Goal: Information Seeking & Learning: Learn about a topic

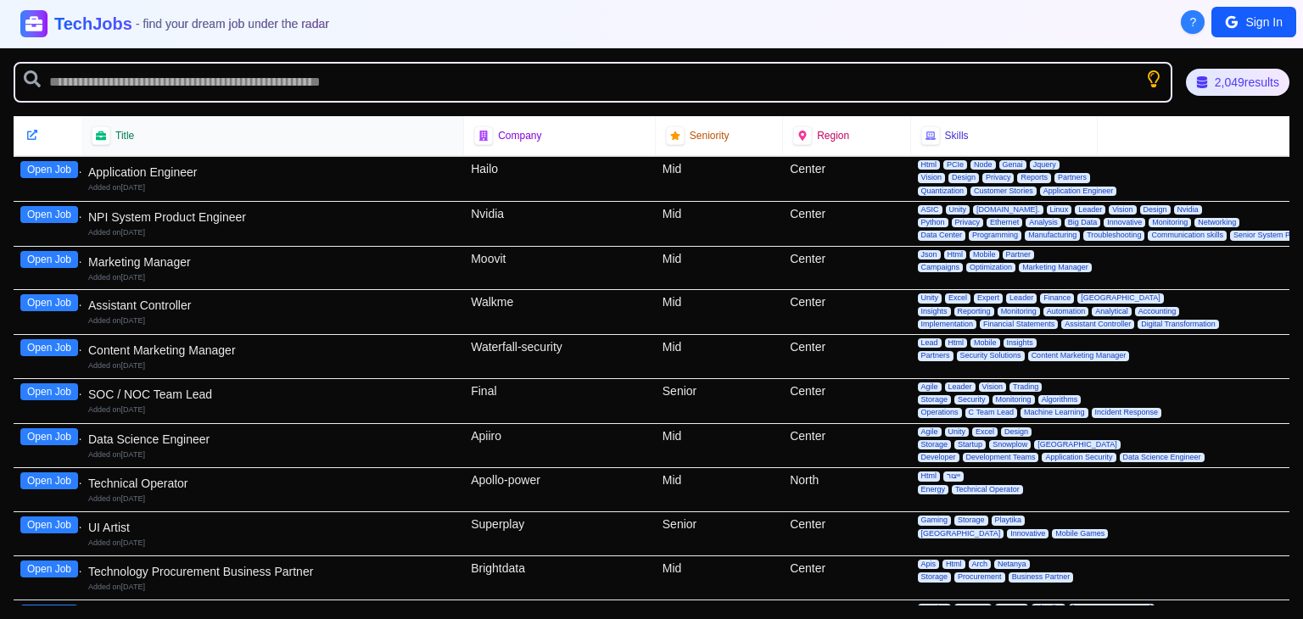
click at [124, 143] on div "Title" at bounding box center [272, 135] width 361 height 19
click at [98, 136] on icon at bounding box center [100, 136] width 11 height 10
click at [1234, 76] on div "2,049 results" at bounding box center [1237, 82] width 95 height 25
click at [559, 143] on div "Company" at bounding box center [559, 135] width 171 height 19
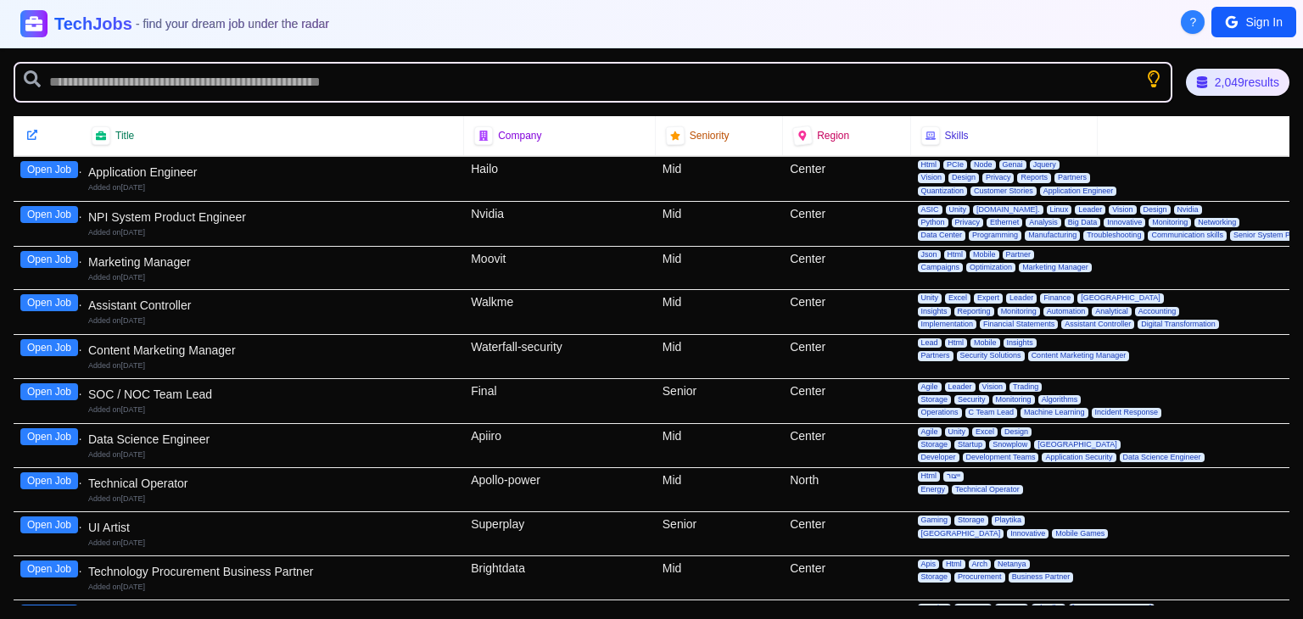
click at [285, 160] on div "Application Engineer Added on [DATE]" at bounding box center [272, 178] width 369 height 36
click at [182, 129] on div "Title" at bounding box center [272, 135] width 361 height 19
click at [98, 132] on icon at bounding box center [101, 136] width 12 height 11
click at [98, 132] on icon at bounding box center [100, 136] width 11 height 10
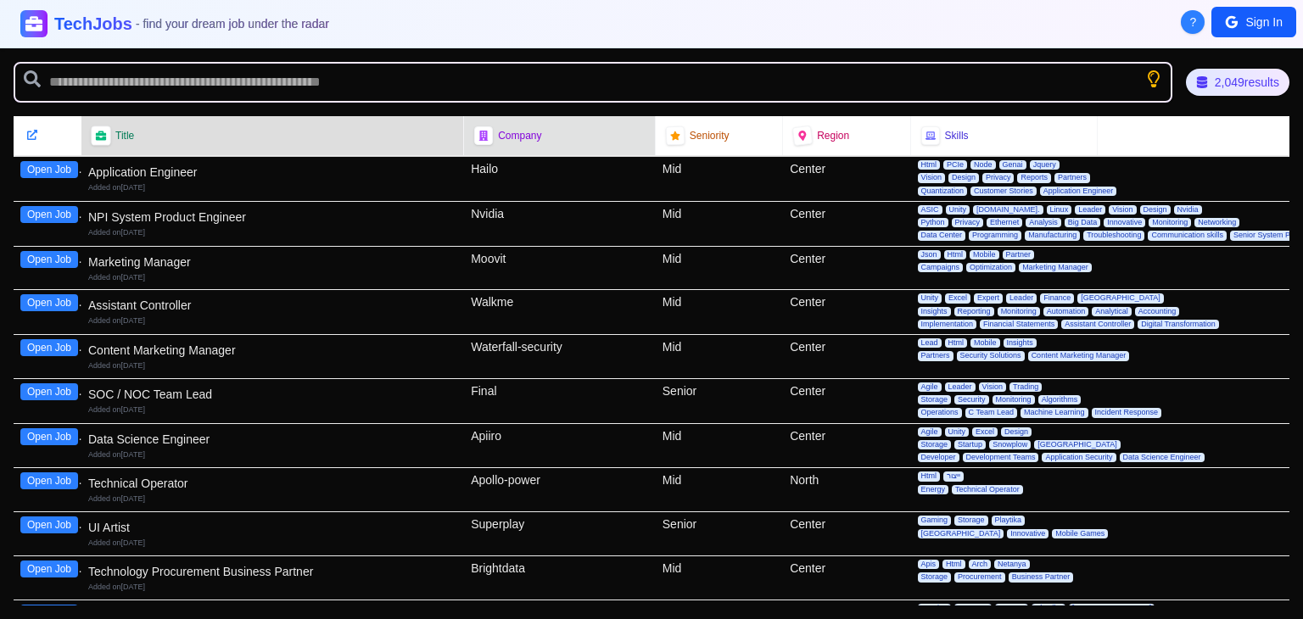
drag, startPoint x: 98, startPoint y: 132, endPoint x: 632, endPoint y: 140, distance: 533.7
click at [632, 140] on div "Company" at bounding box center [559, 135] width 171 height 19
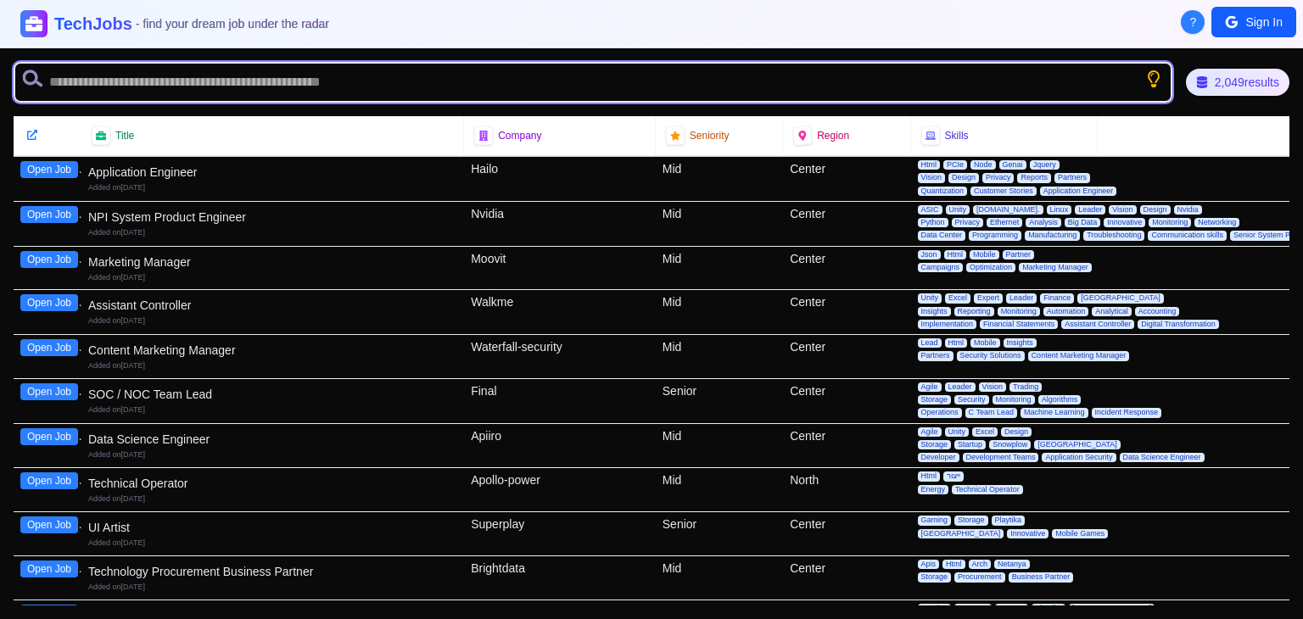
click at [540, 79] on input "text" at bounding box center [593, 82] width 1159 height 41
type input "*"
type input "*******"
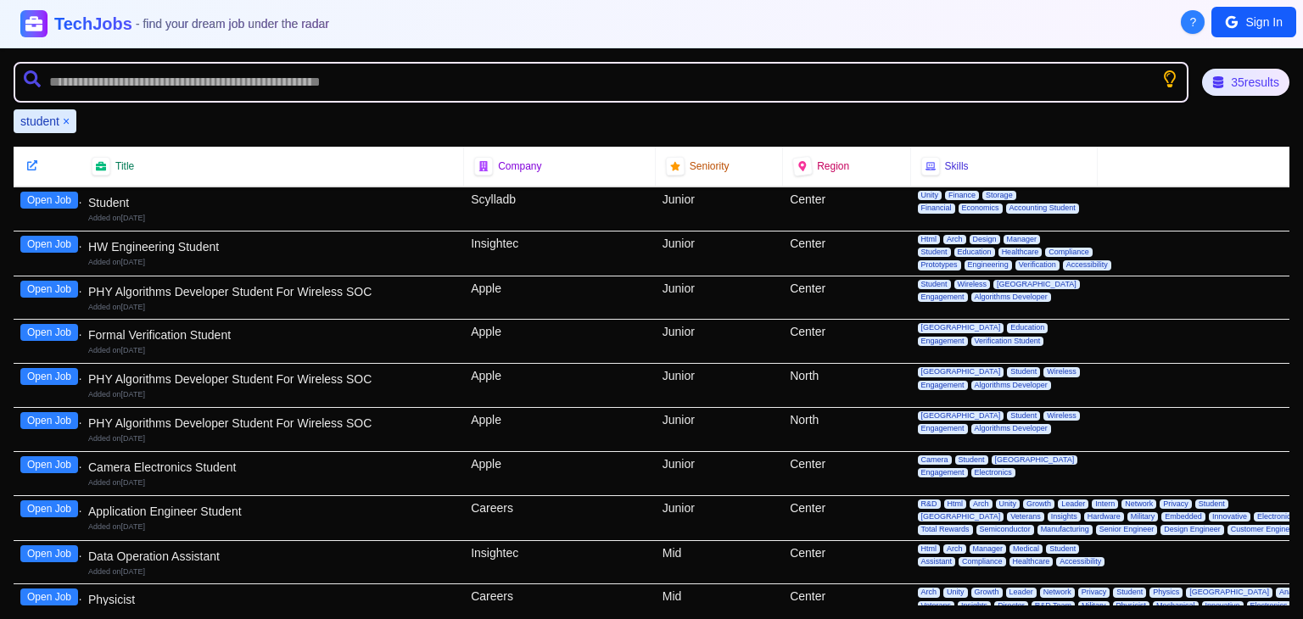
click at [804, 203] on div "Center" at bounding box center [846, 209] width 127 height 43
click at [44, 192] on button "Open Job" at bounding box center [49, 200] width 58 height 17
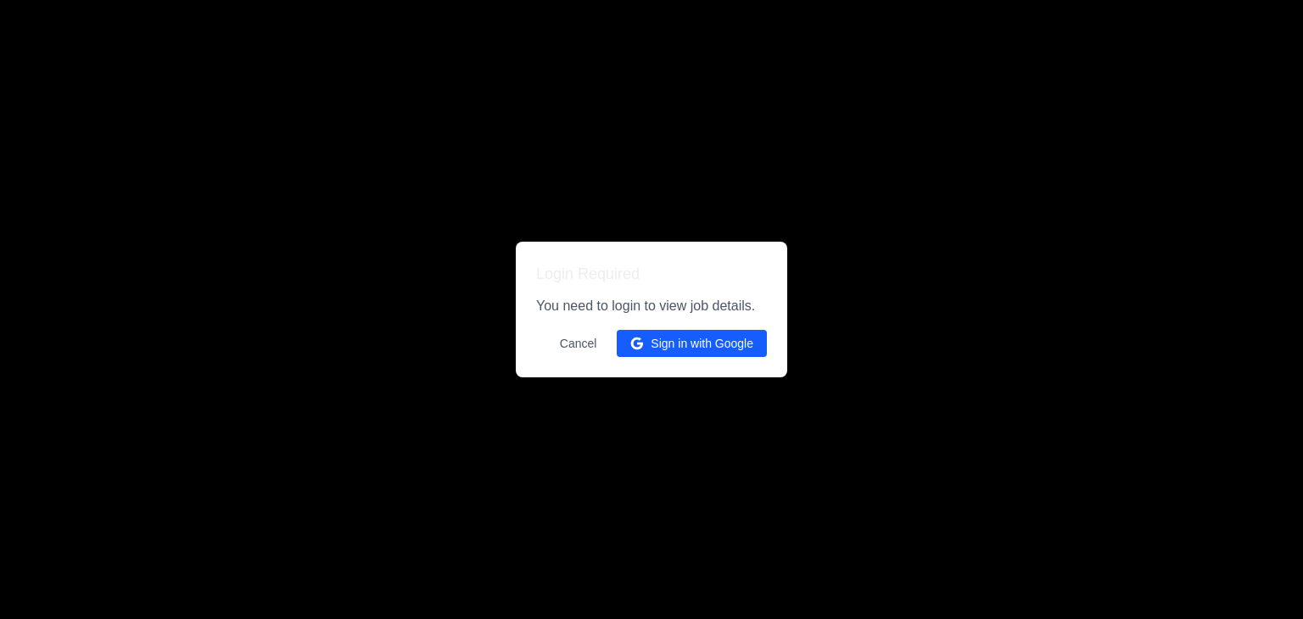
click at [658, 344] on button "Sign in with Google" at bounding box center [692, 343] width 150 height 27
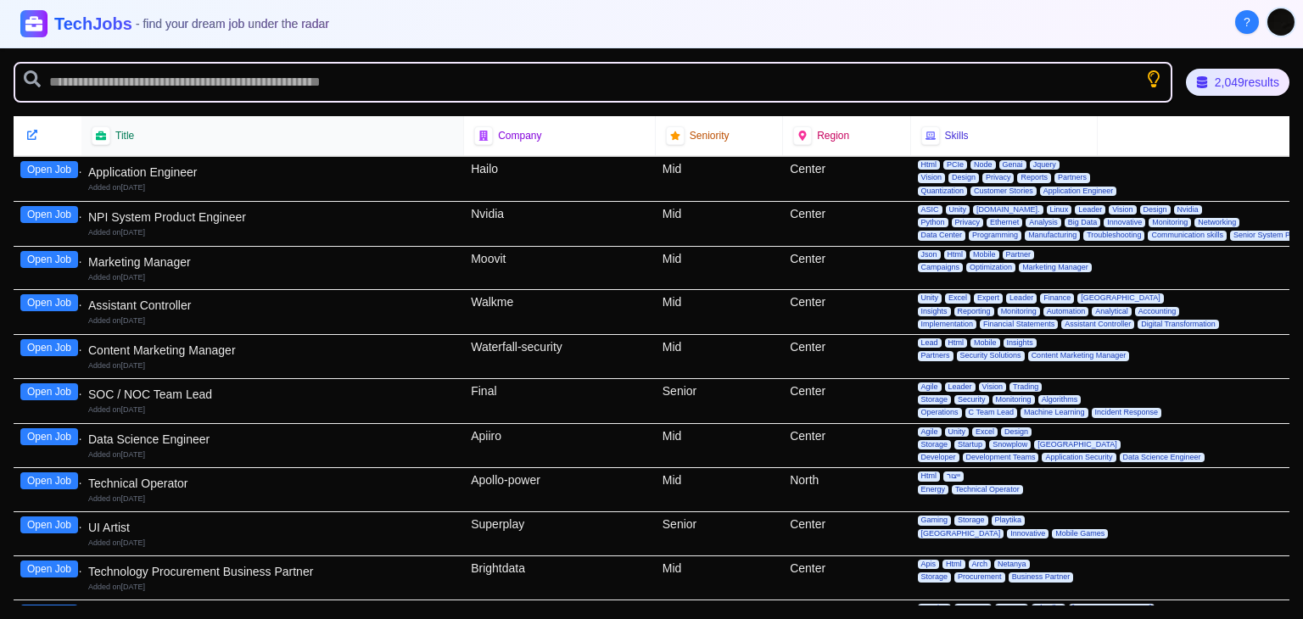
click at [339, 132] on div "Title" at bounding box center [272, 135] width 361 height 19
click at [105, 135] on icon at bounding box center [100, 135] width 11 height 11
click at [416, 140] on div "Title" at bounding box center [272, 135] width 361 height 19
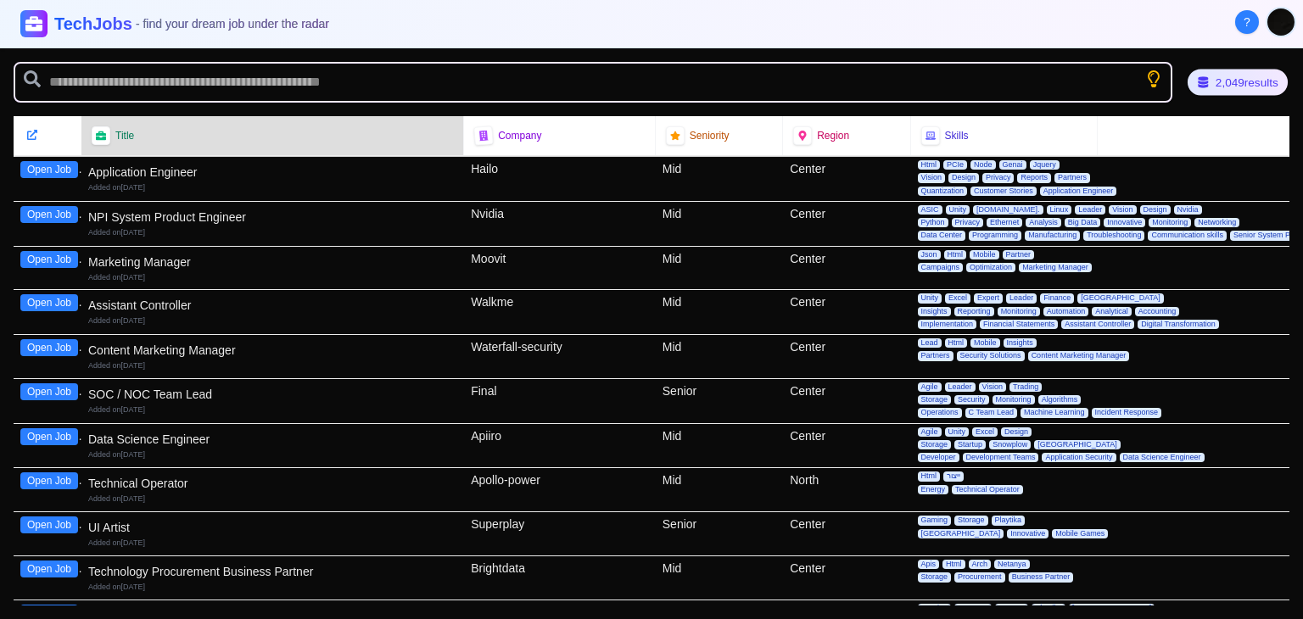
drag, startPoint x: 416, startPoint y: 140, endPoint x: 1200, endPoint y: 86, distance: 785.8
click at [1200, 86] on icon at bounding box center [1203, 82] width 10 height 12
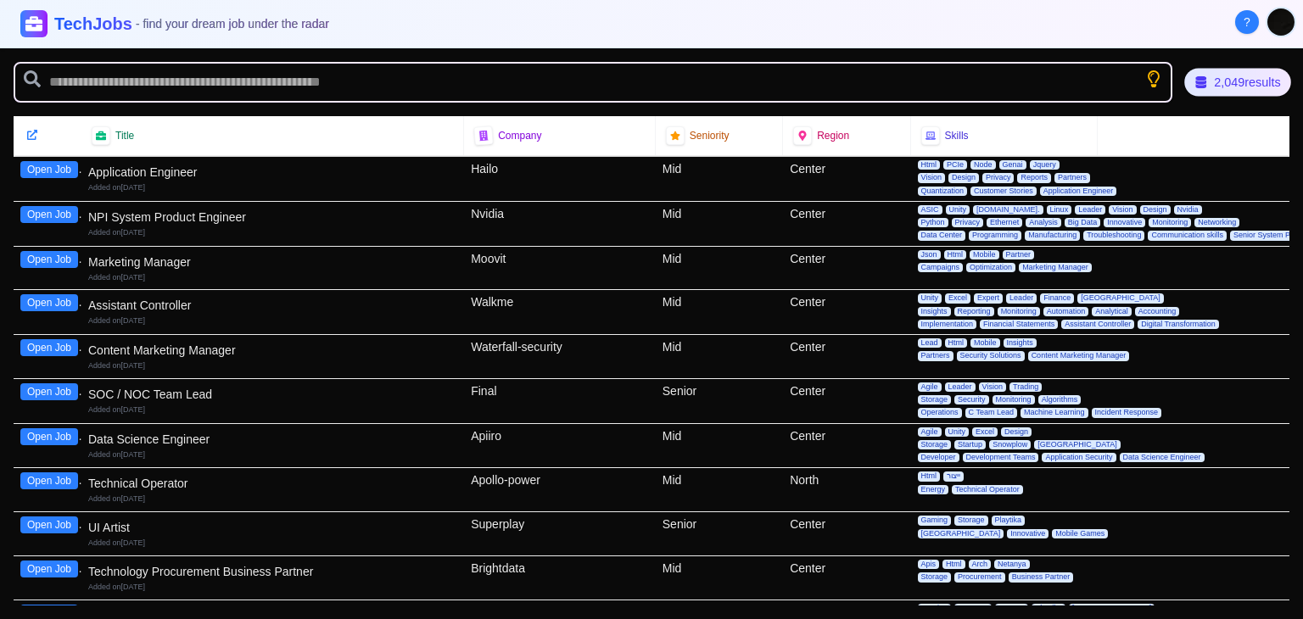
click at [1200, 86] on icon at bounding box center [1200, 82] width 11 height 12
drag, startPoint x: 1227, startPoint y: 74, endPoint x: 1264, endPoint y: 107, distance: 49.9
click at [1264, 107] on div "2,049 results Title Company Seniority Region Skills Open Job Application Engine…" at bounding box center [651, 333] width 1303 height 571
click at [1264, 134] on div "Title Company Seniority Region Skills" at bounding box center [652, 136] width 1276 height 40
click at [37, 133] on icon at bounding box center [31, 134] width 11 height 11
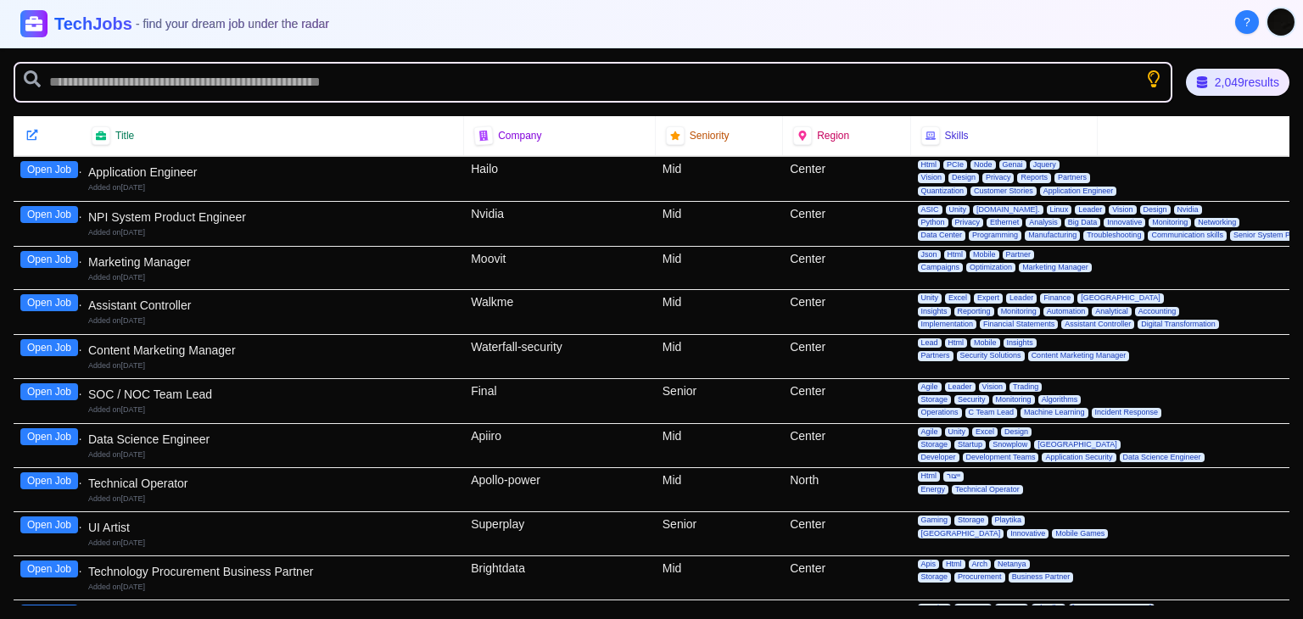
click at [31, 130] on icon at bounding box center [31, 134] width 11 height 11
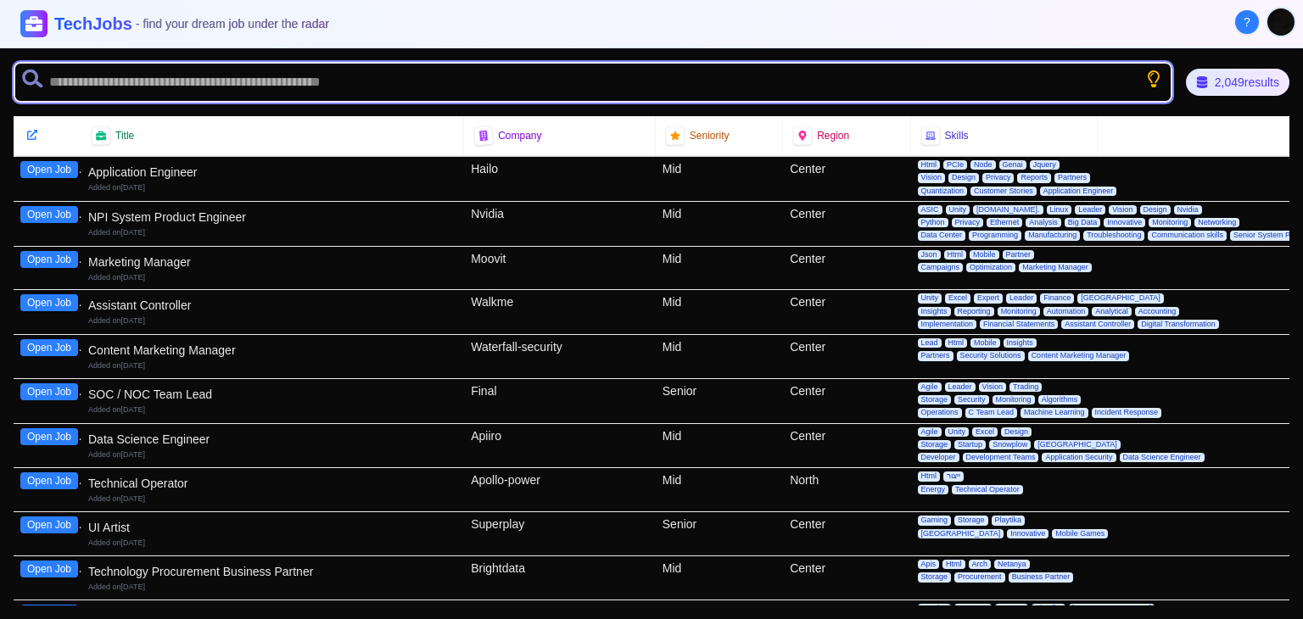
click at [183, 91] on input "text" at bounding box center [593, 82] width 1159 height 41
type input "*******"
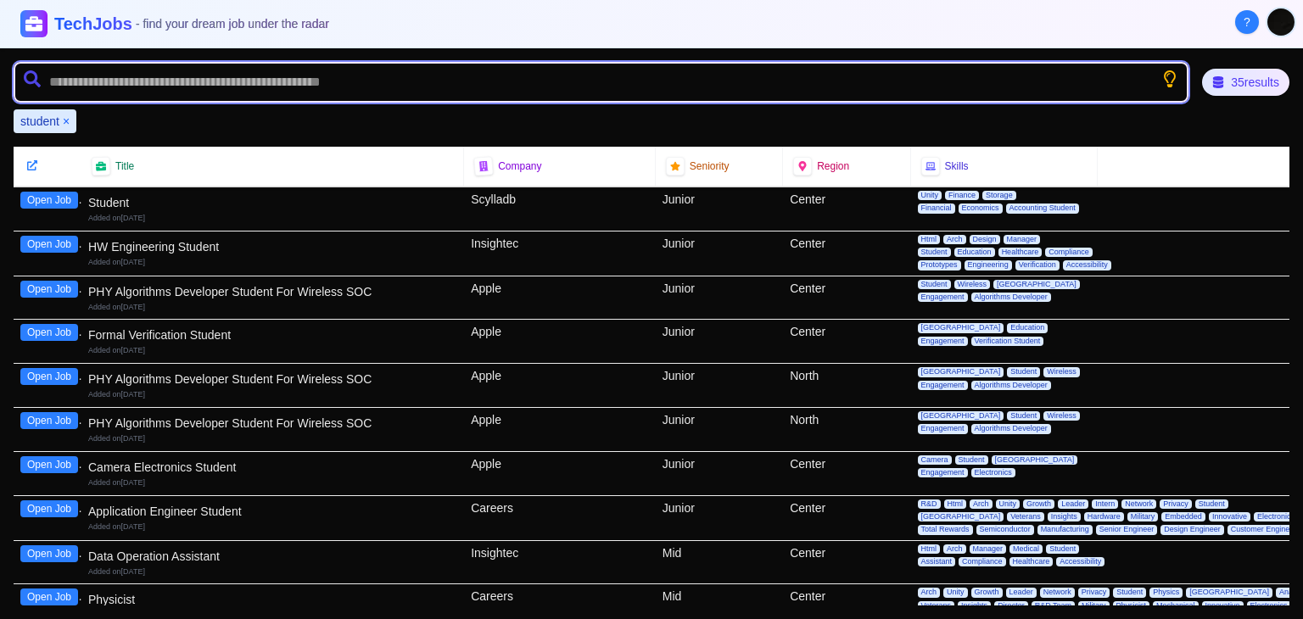
click at [522, 87] on input "text" at bounding box center [601, 82] width 1175 height 41
type input "*****"
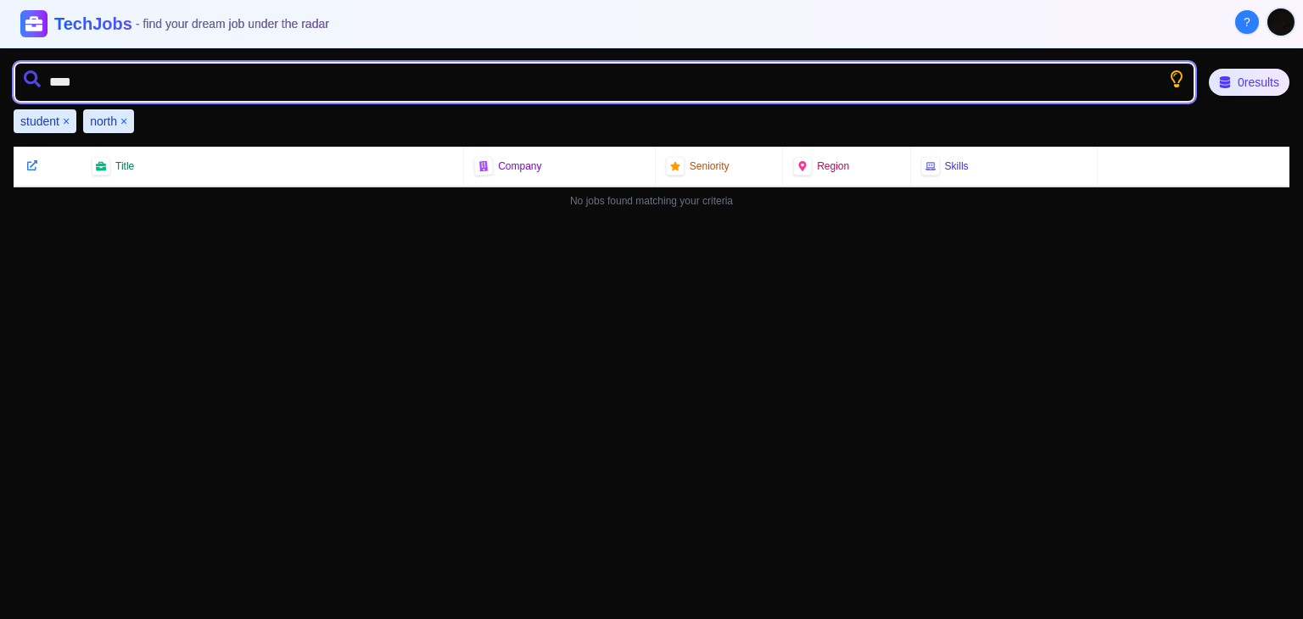
type input "*****"
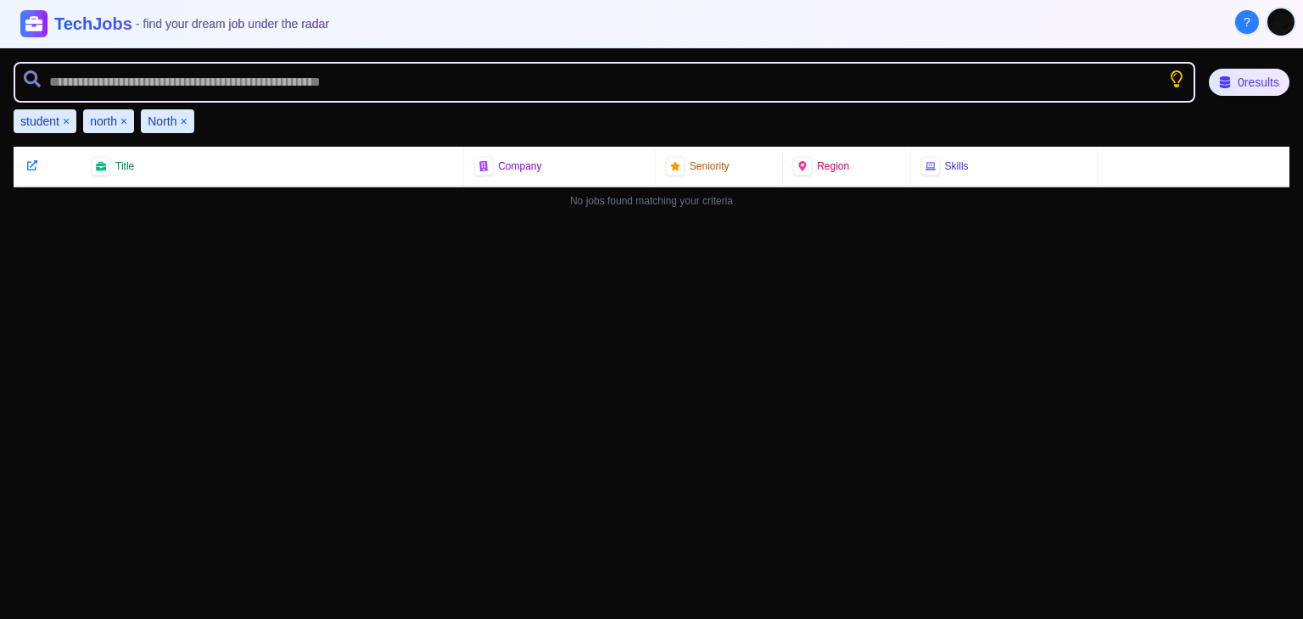
click at [125, 115] on button "×" at bounding box center [123, 121] width 7 height 17
click at [126, 120] on button "×" at bounding box center [125, 121] width 7 height 17
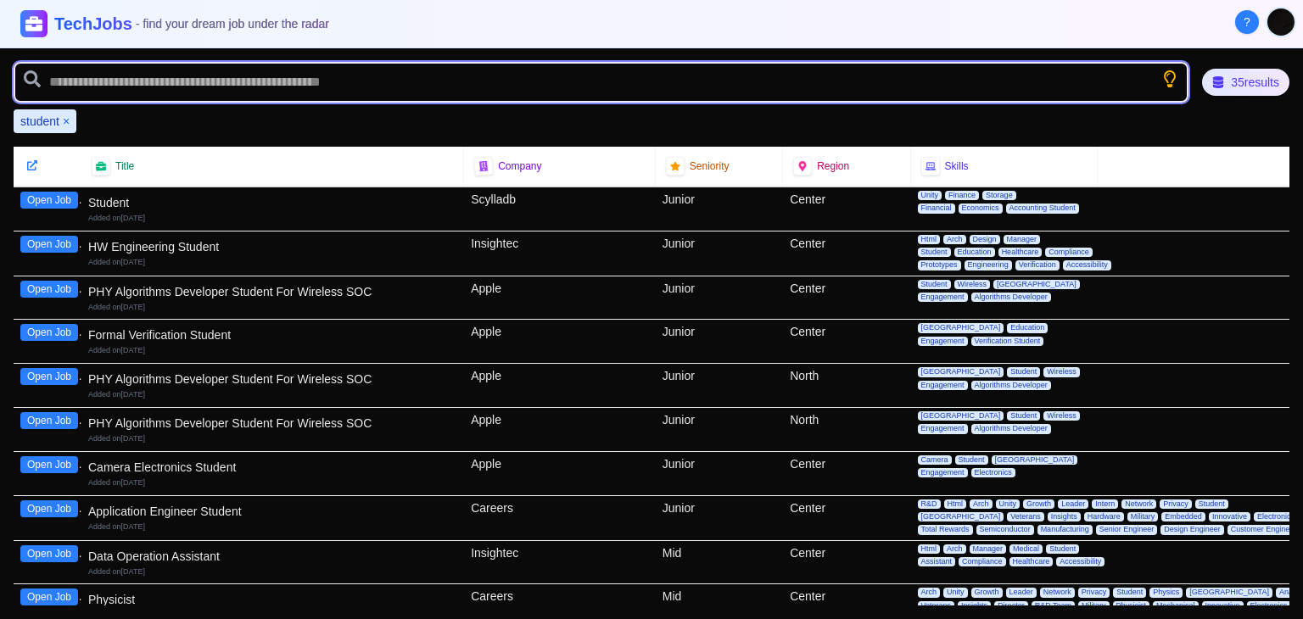
click at [696, 68] on input "text" at bounding box center [601, 82] width 1175 height 41
type input "******"
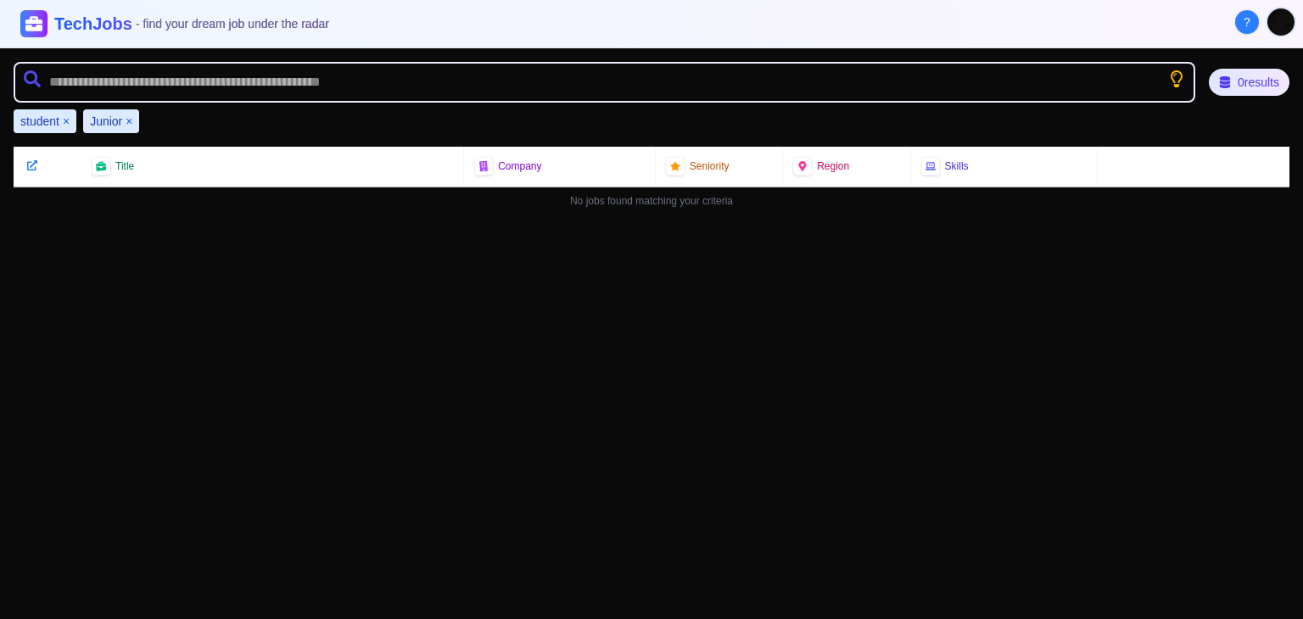
click at [131, 120] on button "×" at bounding box center [129, 121] width 7 height 17
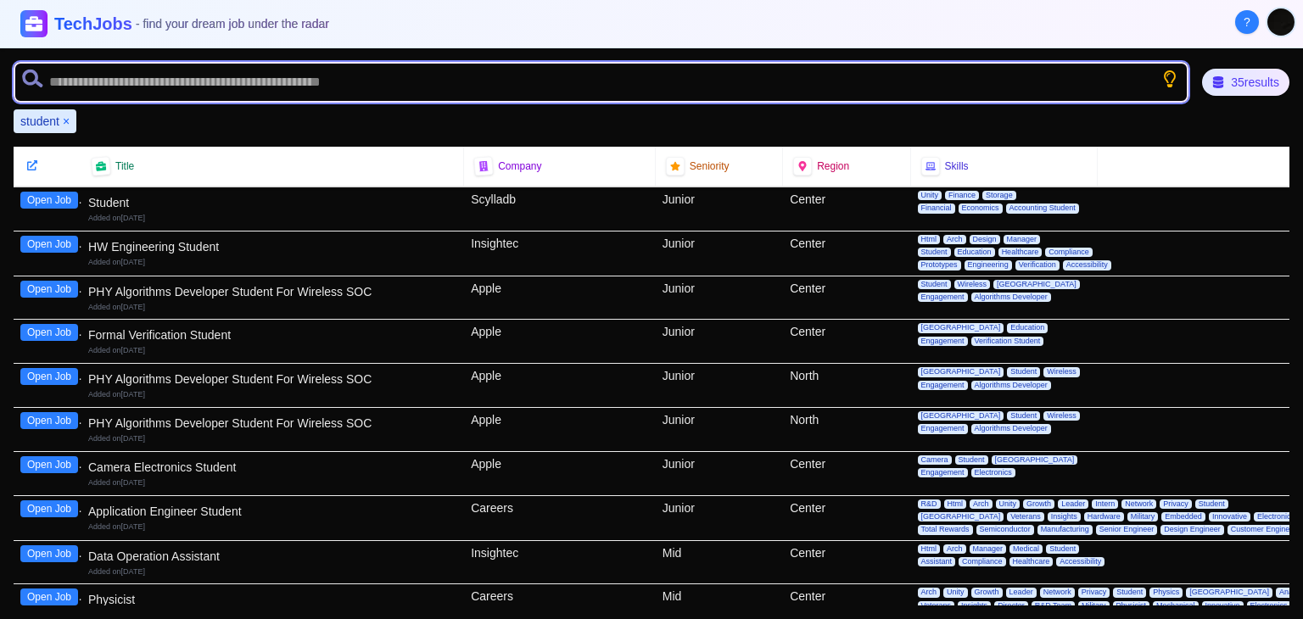
click at [266, 88] on input "text" at bounding box center [601, 82] width 1175 height 41
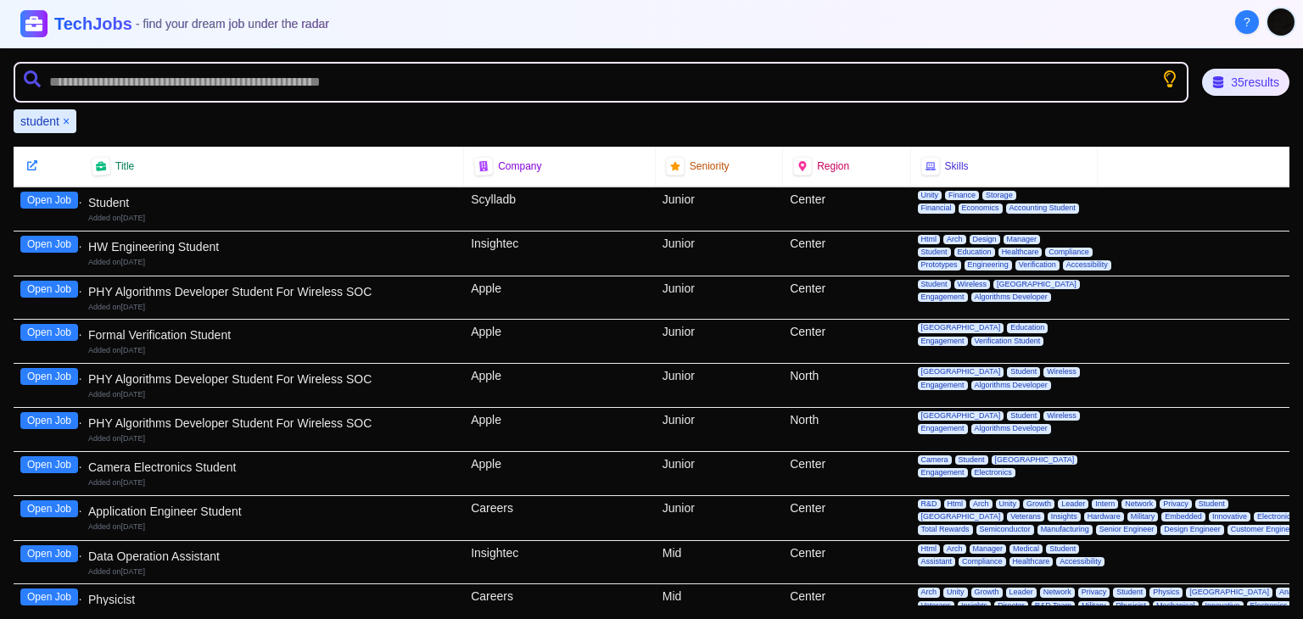
click at [58, 201] on button "Open Job" at bounding box center [49, 200] width 58 height 17
click at [58, 239] on button "Open Job" at bounding box center [49, 244] width 58 height 17
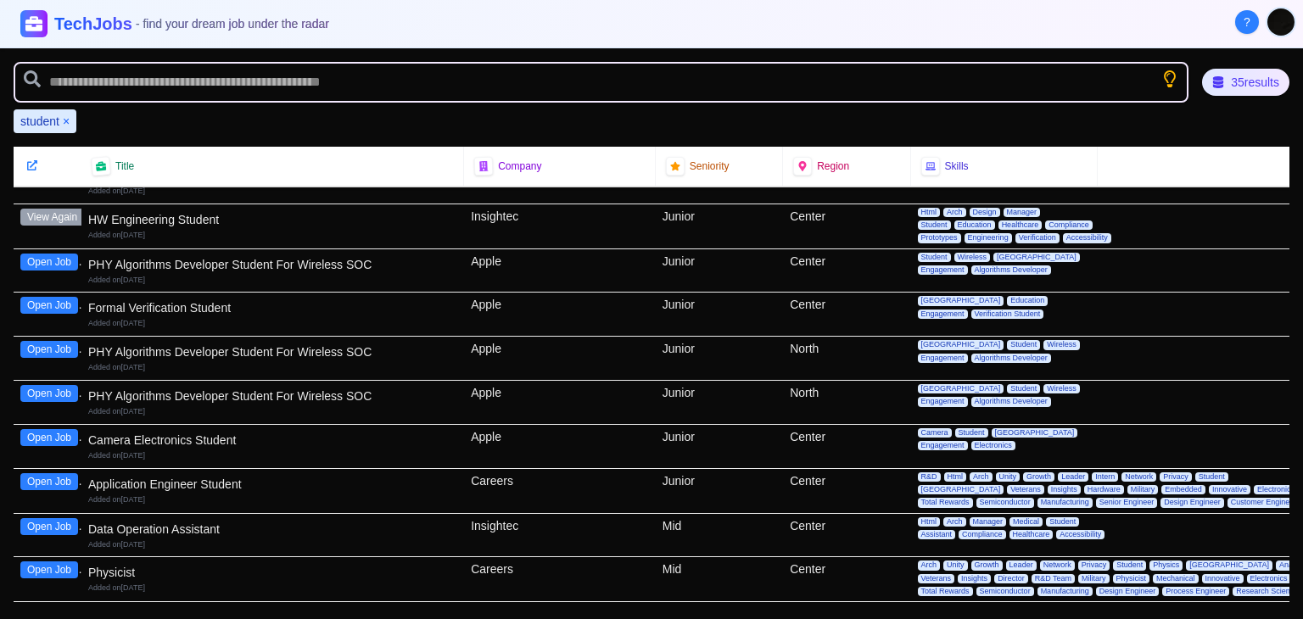
scroll to position [25, 0]
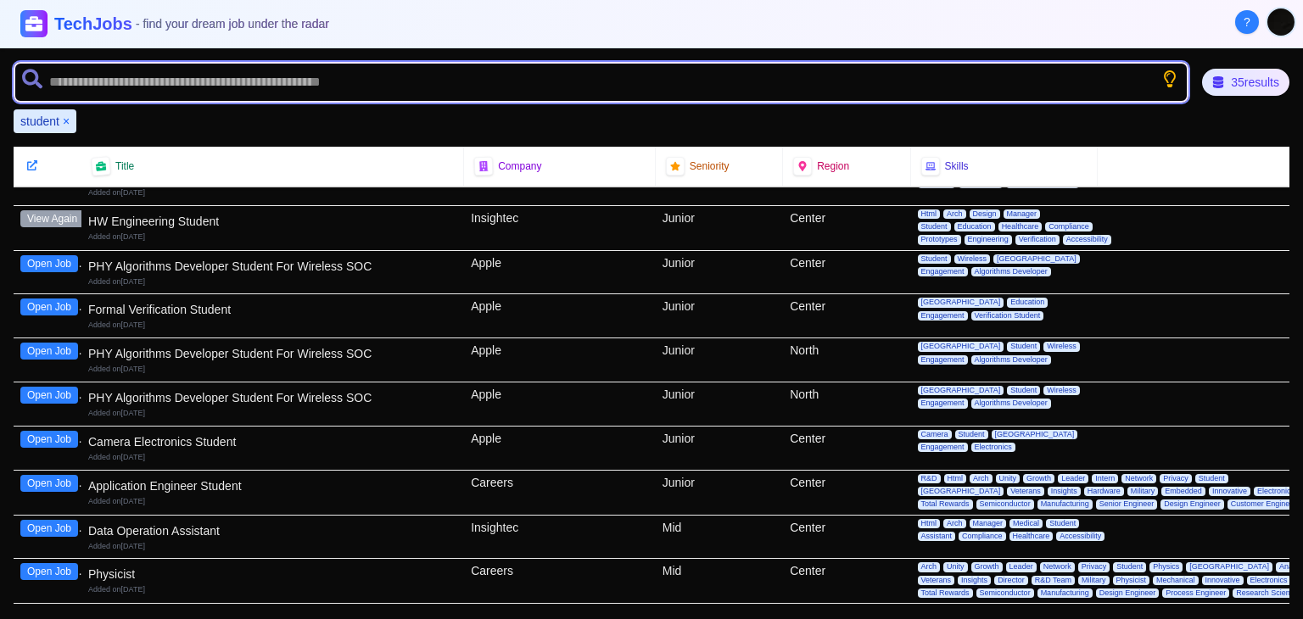
click at [652, 79] on input "text" at bounding box center [601, 82] width 1175 height 41
type input "*****"
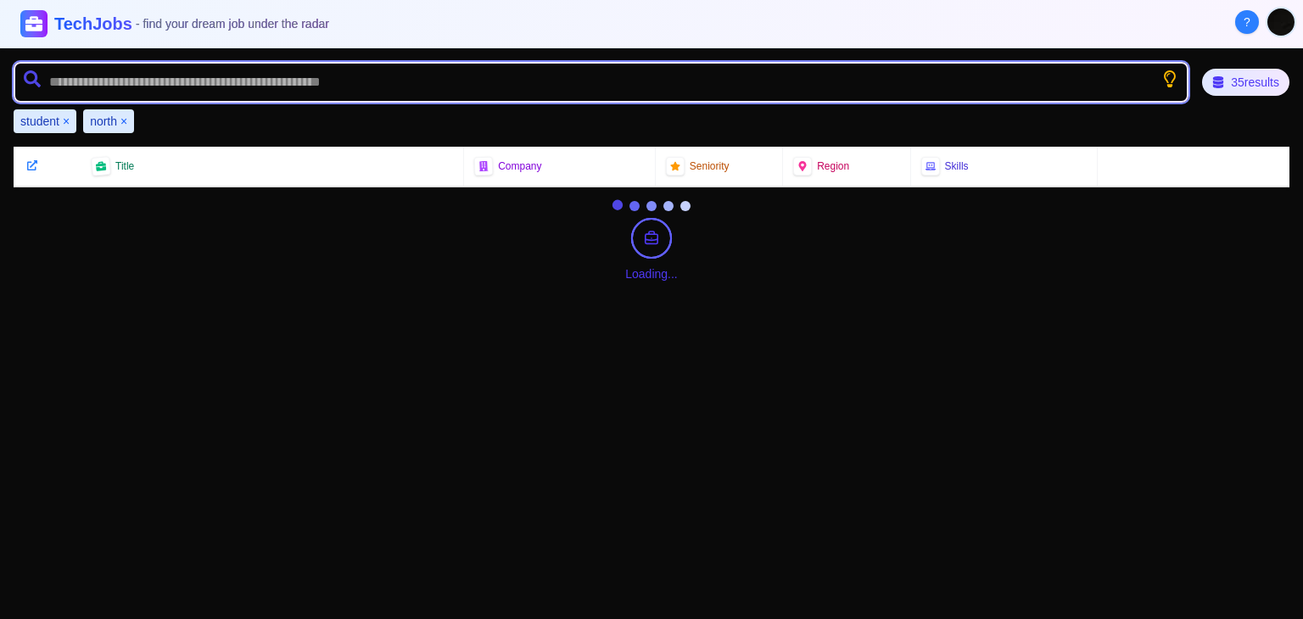
scroll to position [0, 0]
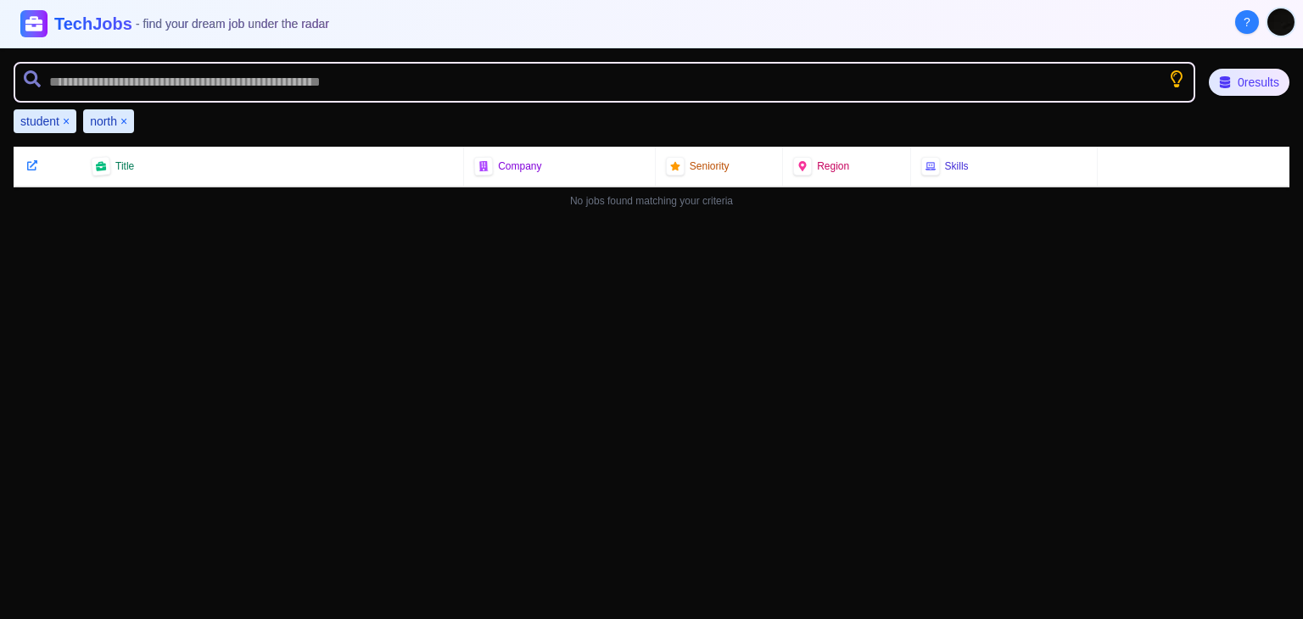
click at [65, 120] on button "×" at bounding box center [66, 121] width 7 height 17
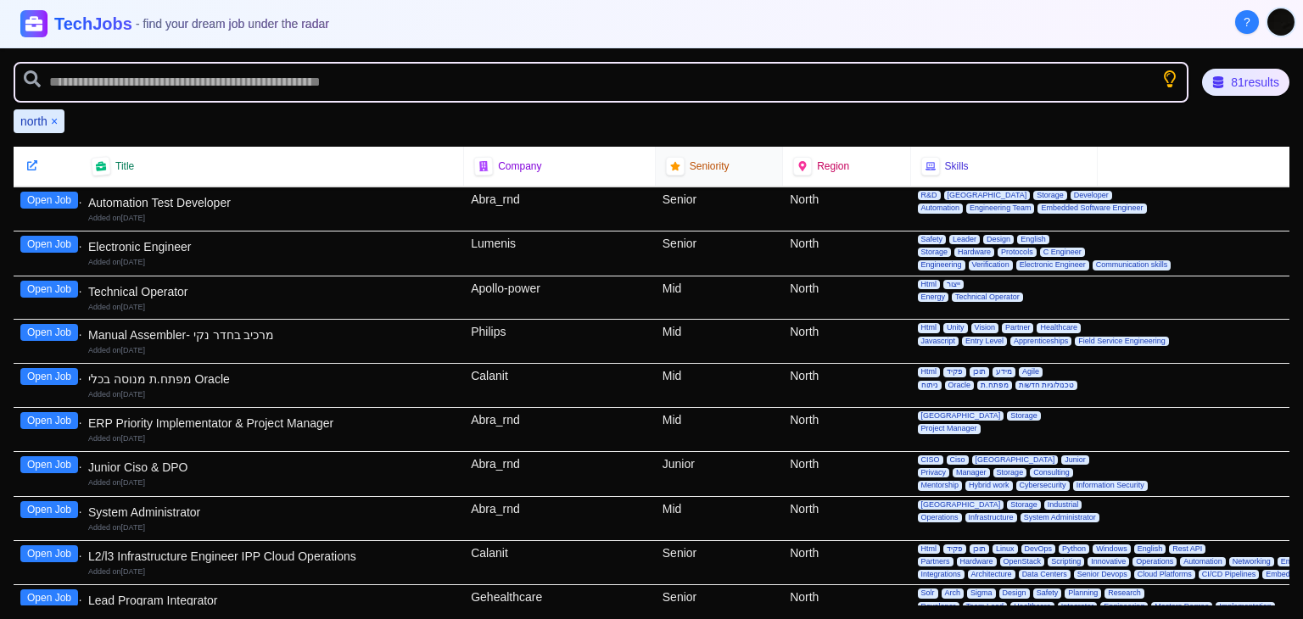
click at [728, 150] on div "Seniority" at bounding box center [719, 166] width 127 height 39
click at [712, 163] on span "Seniority" at bounding box center [710, 167] width 40 height 14
click at [1163, 82] on icon "Show search tips" at bounding box center [1170, 79] width 20 height 20
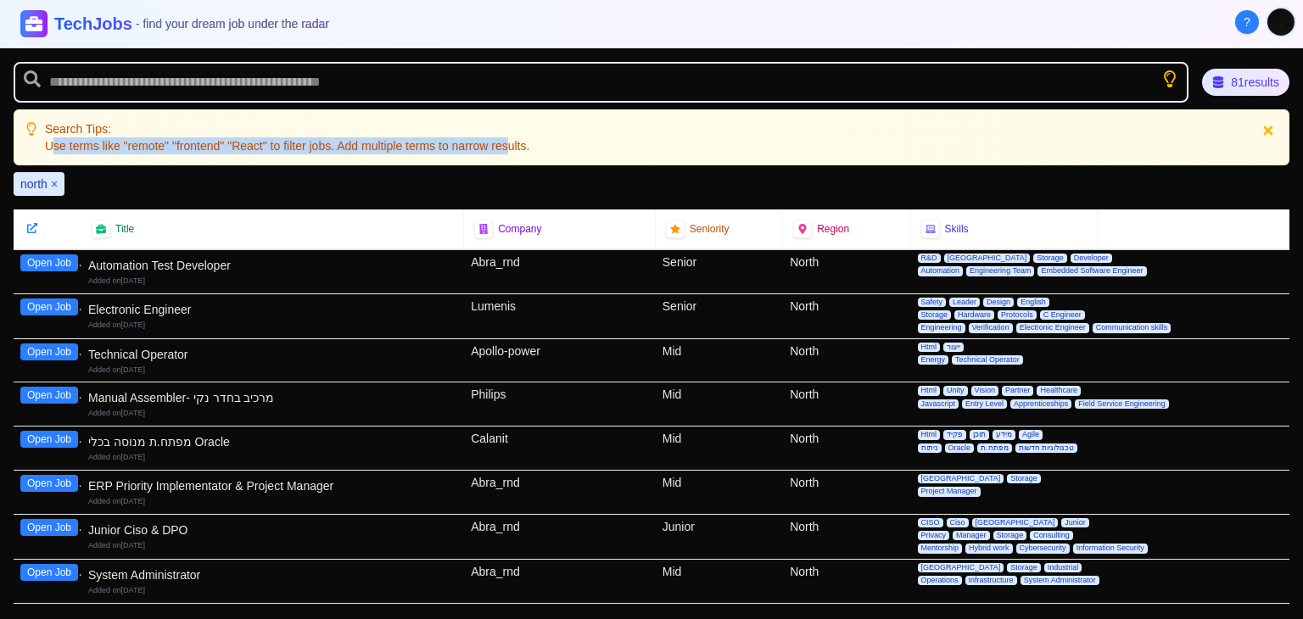
drag, startPoint x: 51, startPoint y: 147, endPoint x: 513, endPoint y: 159, distance: 462.6
click at [513, 159] on div "Search Tips: Use terms like "remote" "frontend" "React" to filter jobs. Add mul…" at bounding box center [652, 137] width 1276 height 56
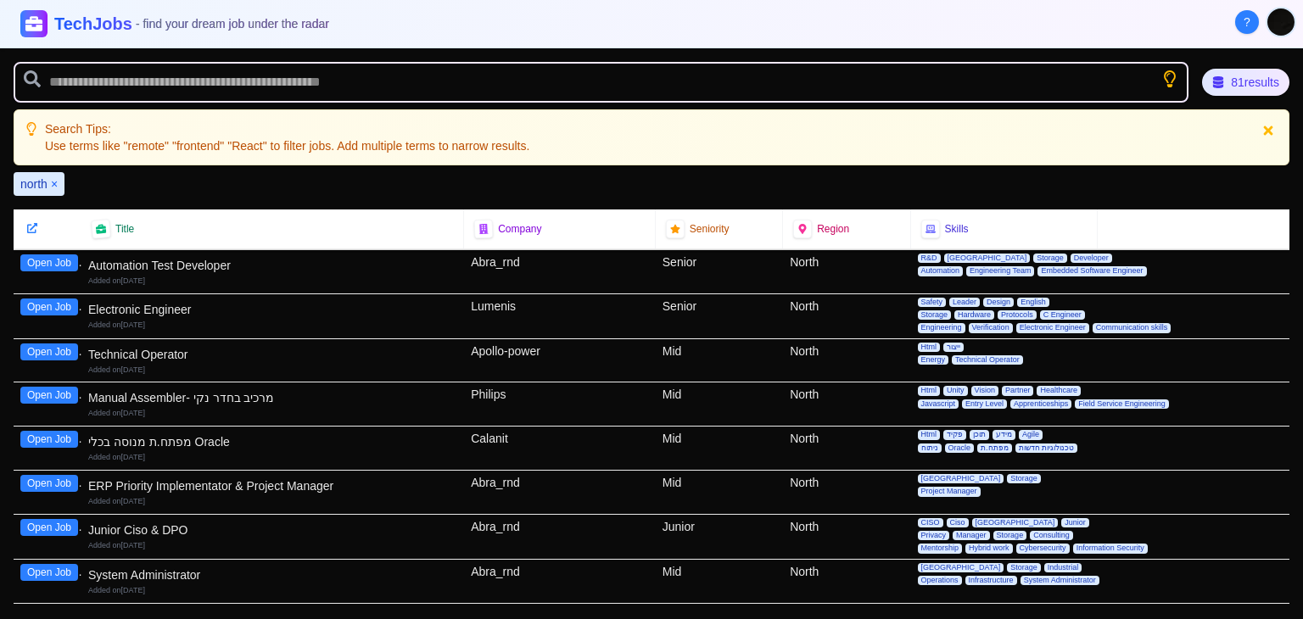
click at [143, 147] on p "Use terms like "remote" "frontend" "React" to filter jobs. Add multiple terms t…" at bounding box center [287, 145] width 484 height 17
copy p "remote"
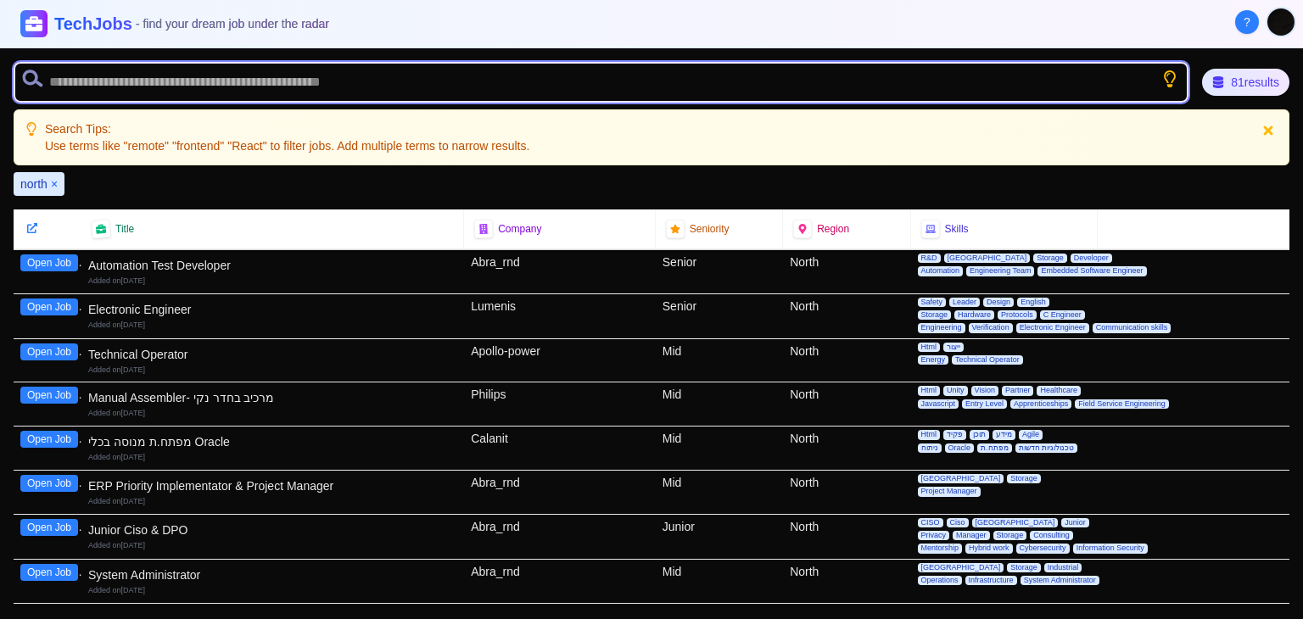
click at [115, 71] on input "text" at bounding box center [601, 82] width 1175 height 41
paste input "******"
type input "******"
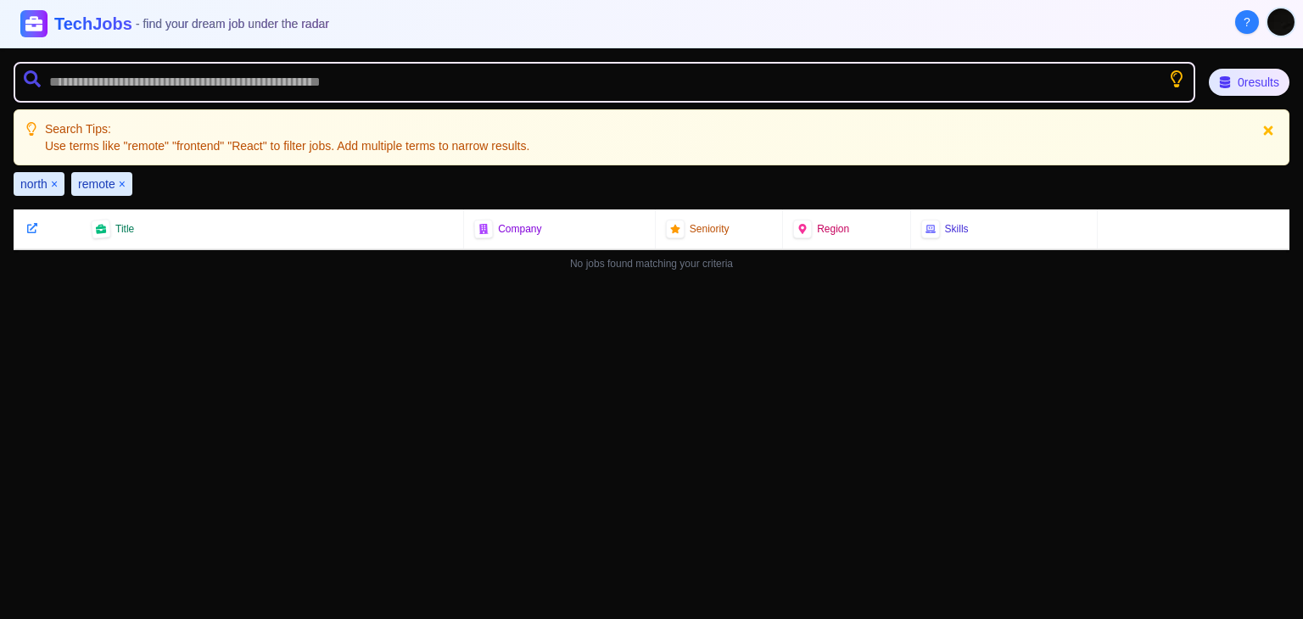
click at [54, 181] on button "×" at bounding box center [54, 184] width 7 height 17
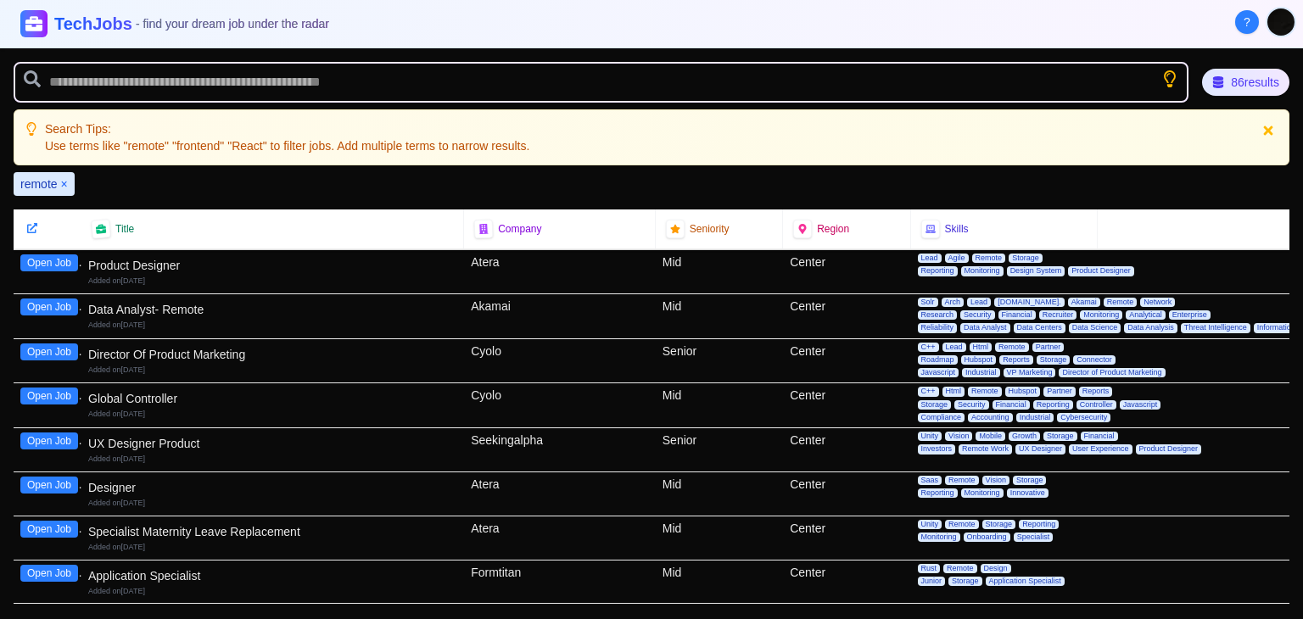
click at [61, 182] on button "×" at bounding box center [64, 184] width 7 height 17
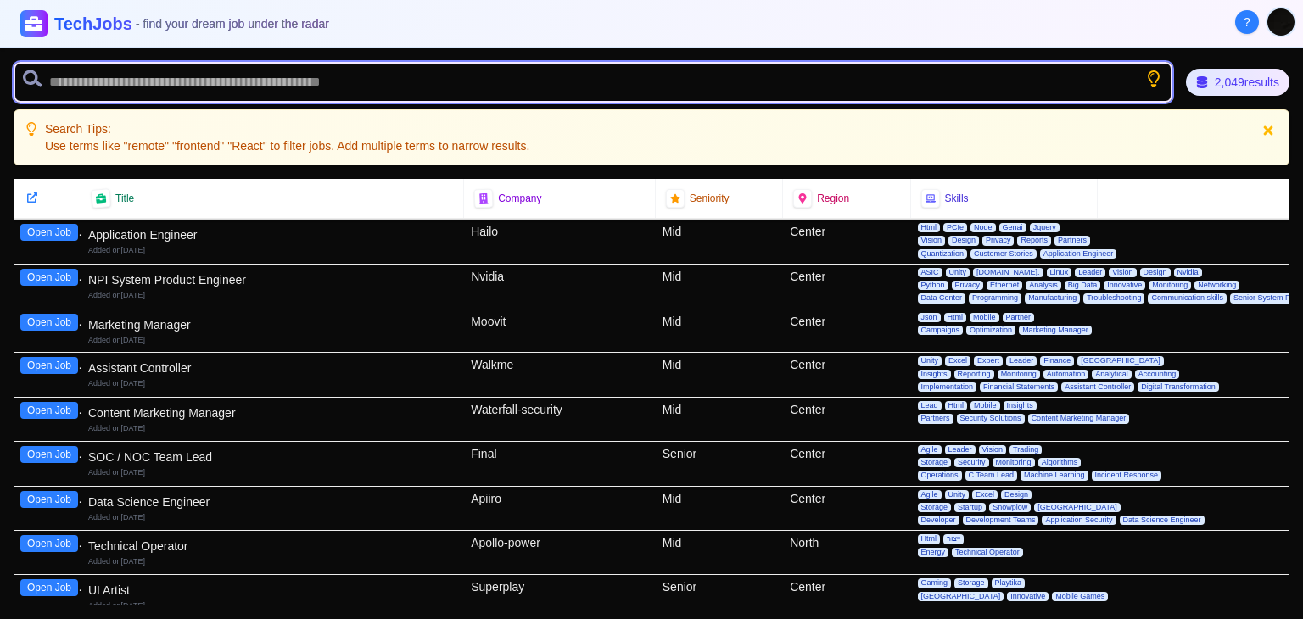
click at [144, 89] on input "text" at bounding box center [593, 82] width 1159 height 41
type input "*******"
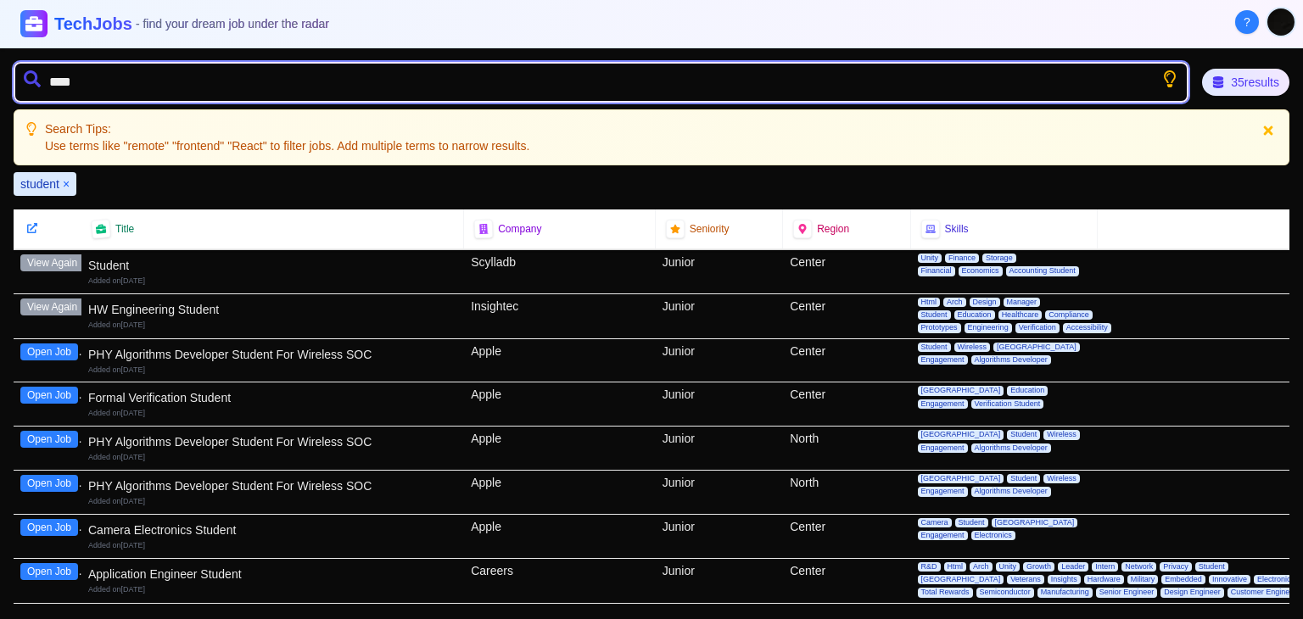
type input "*****"
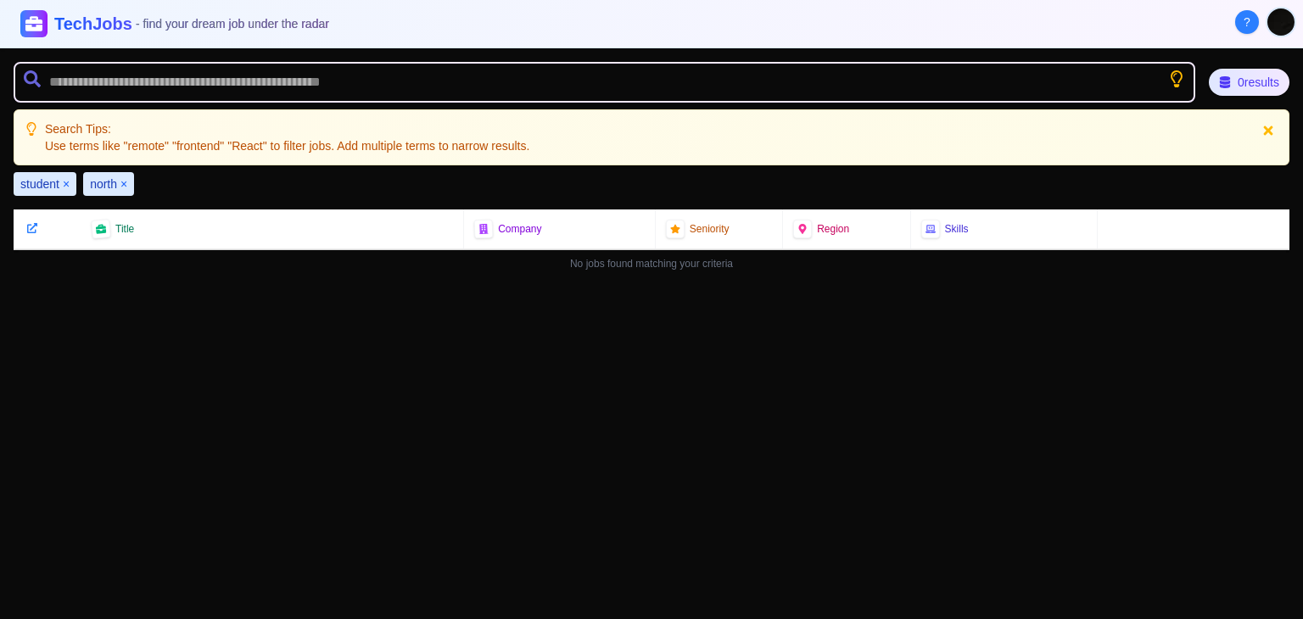
click at [64, 186] on button "×" at bounding box center [66, 184] width 7 height 17
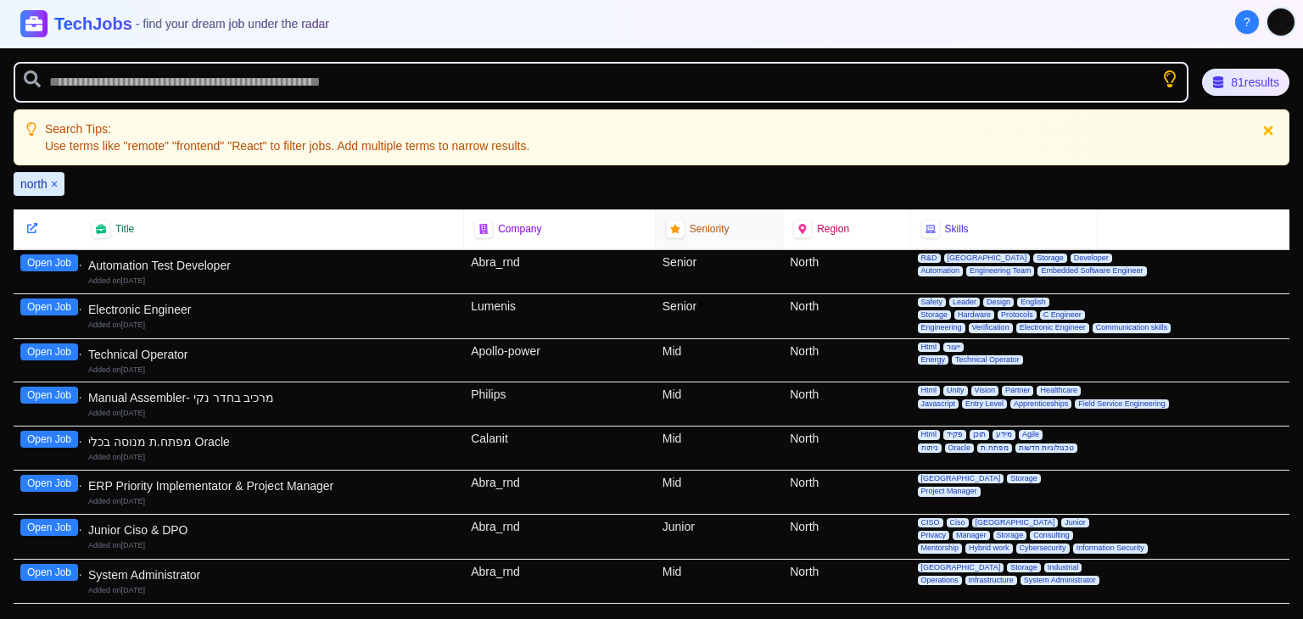
click at [741, 245] on div "Seniority" at bounding box center [719, 229] width 127 height 39
click at [734, 232] on div "Seniority" at bounding box center [719, 229] width 106 height 19
click at [670, 226] on icon at bounding box center [675, 229] width 10 height 10
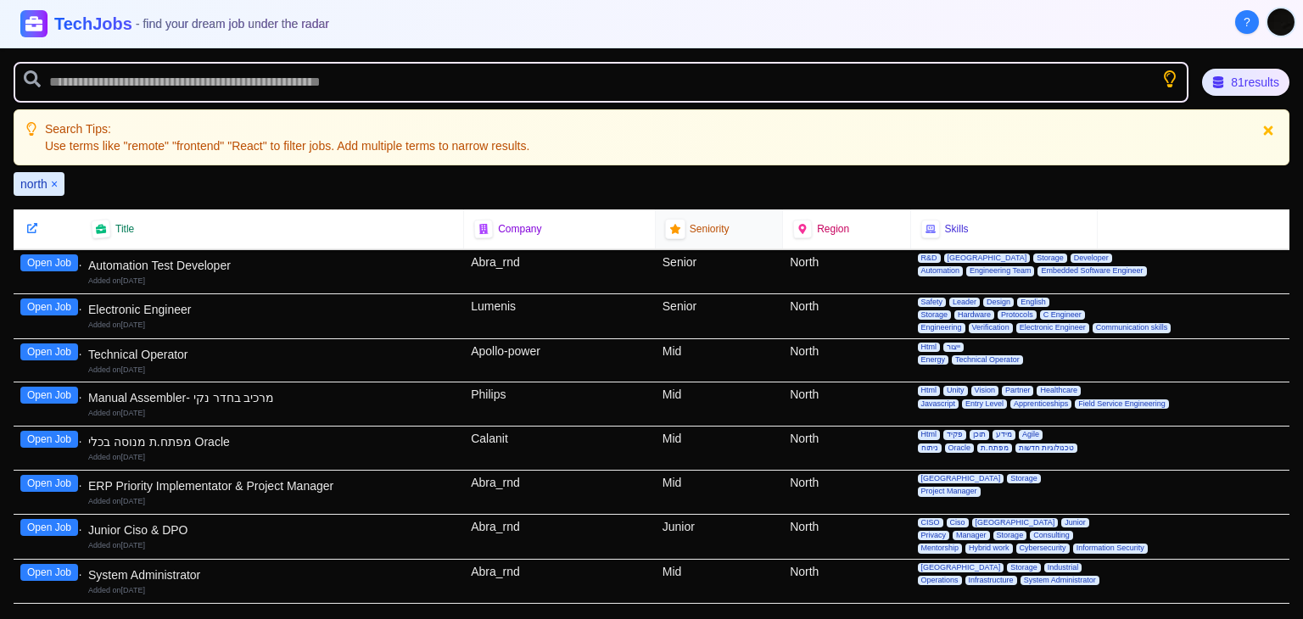
click at [670, 226] on icon at bounding box center [675, 229] width 10 height 10
click at [1268, 126] on icon at bounding box center [1268, 131] width 12 height 12
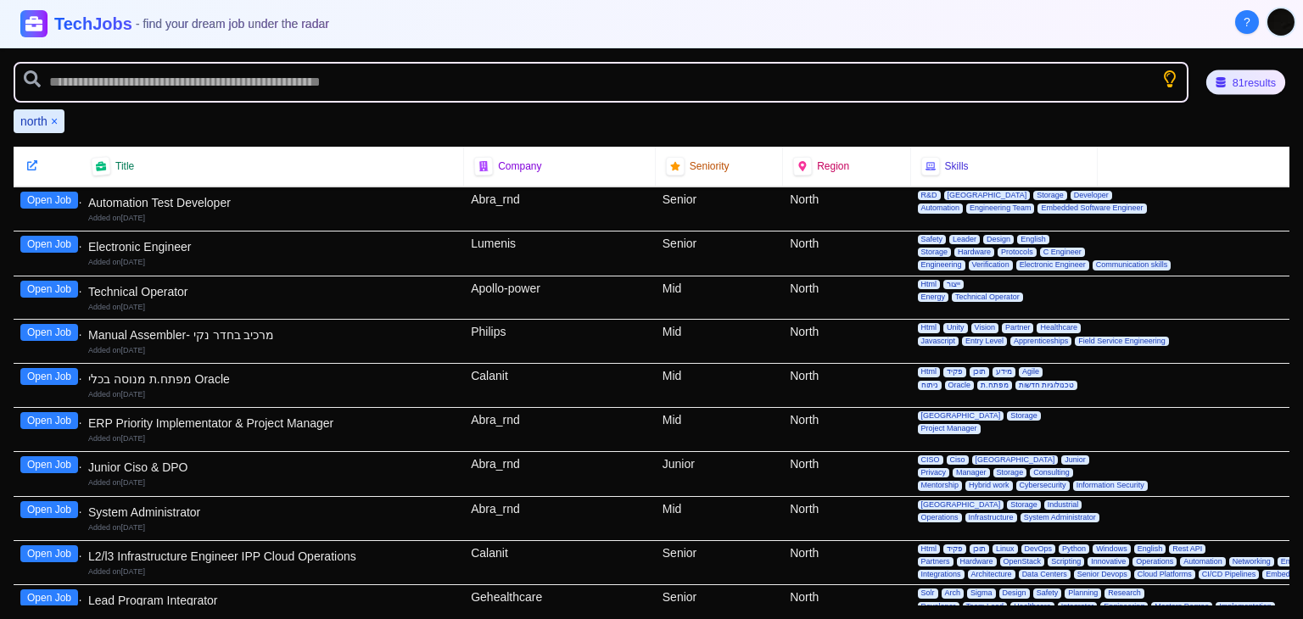
click at [1251, 71] on div "81 results" at bounding box center [1245, 82] width 79 height 25
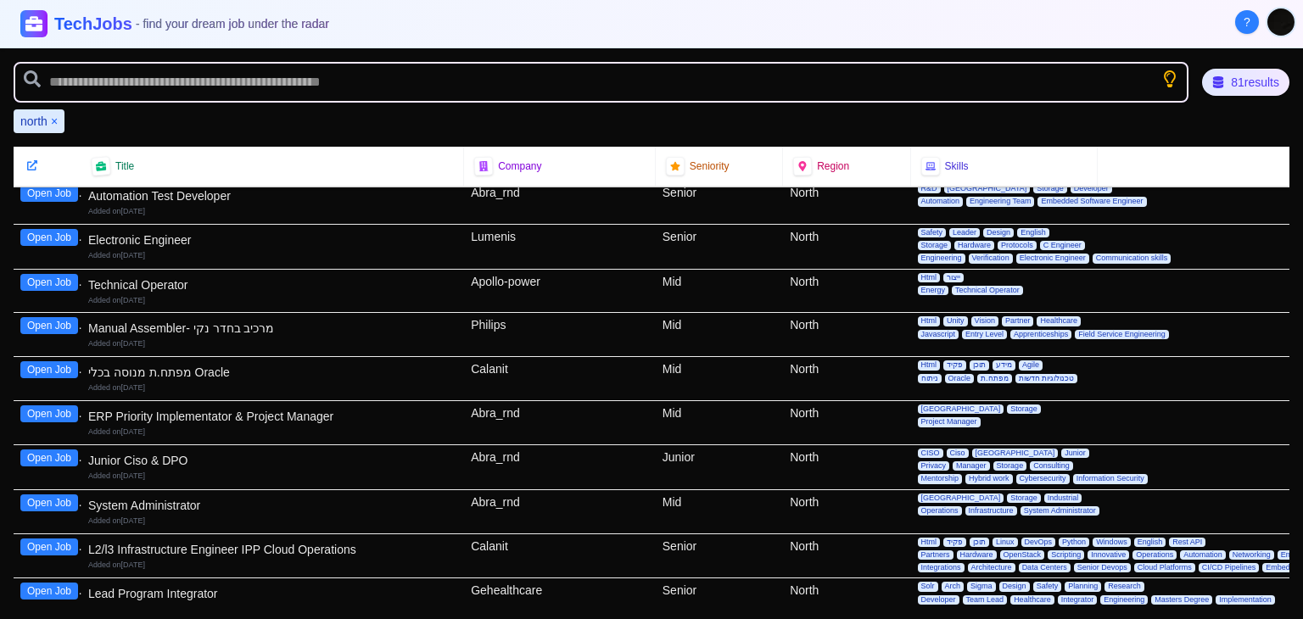
click at [696, 480] on div "Junior" at bounding box center [719, 467] width 127 height 44
click at [54, 452] on button "Open Job" at bounding box center [49, 458] width 58 height 17
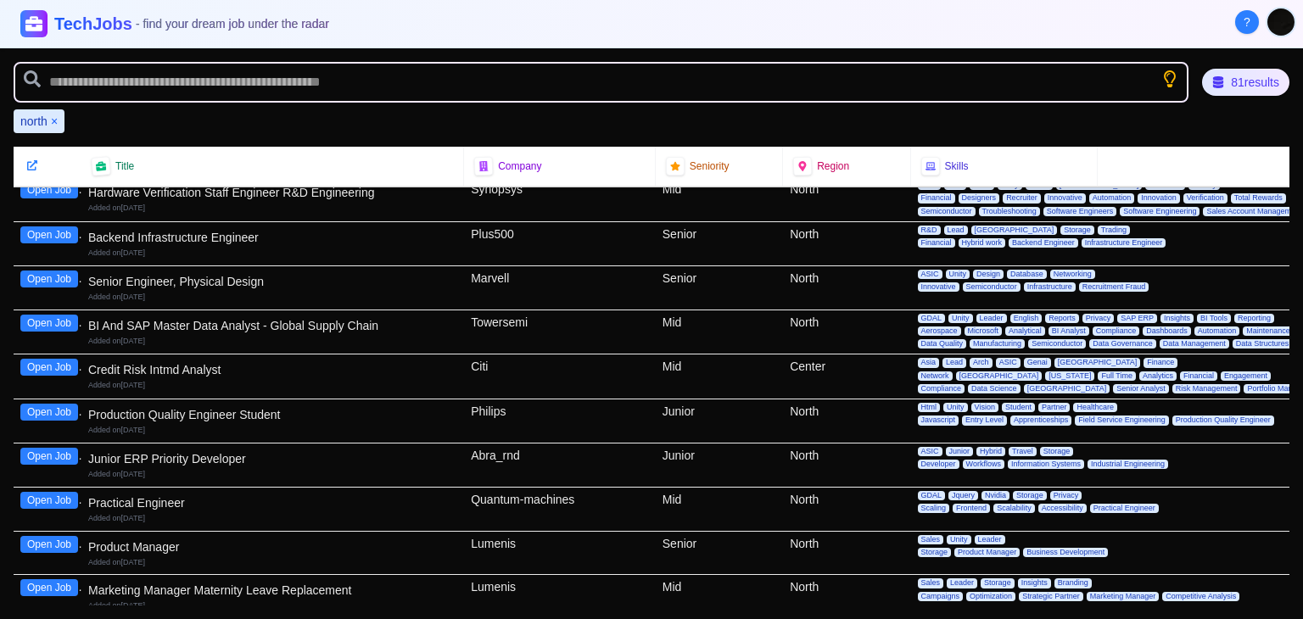
scroll to position [1162, 0]
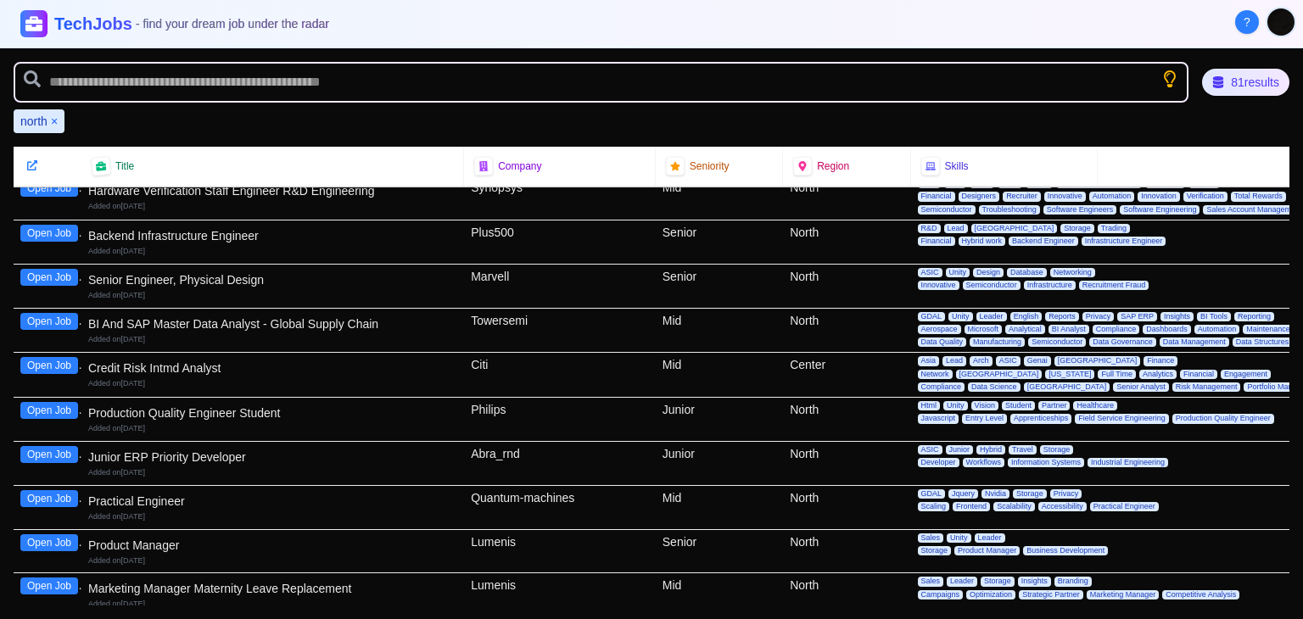
click at [44, 402] on button "Open Job" at bounding box center [49, 410] width 58 height 17
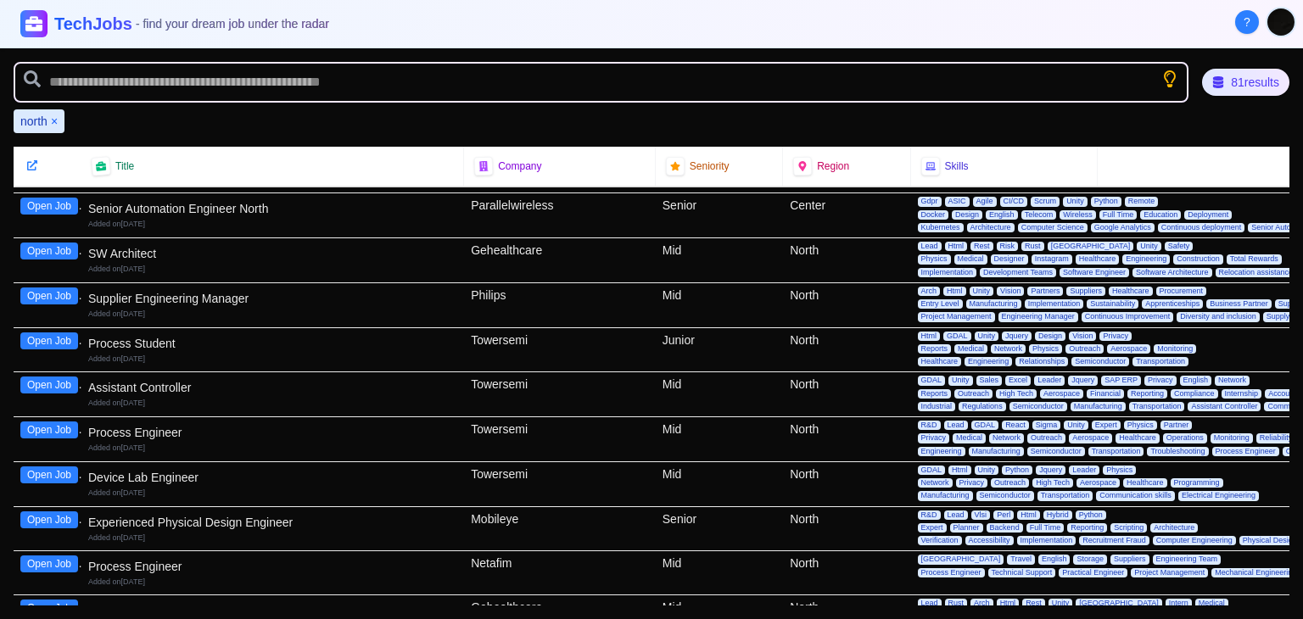
scroll to position [2472, 0]
click at [52, 333] on button "Open Job" at bounding box center [49, 341] width 58 height 17
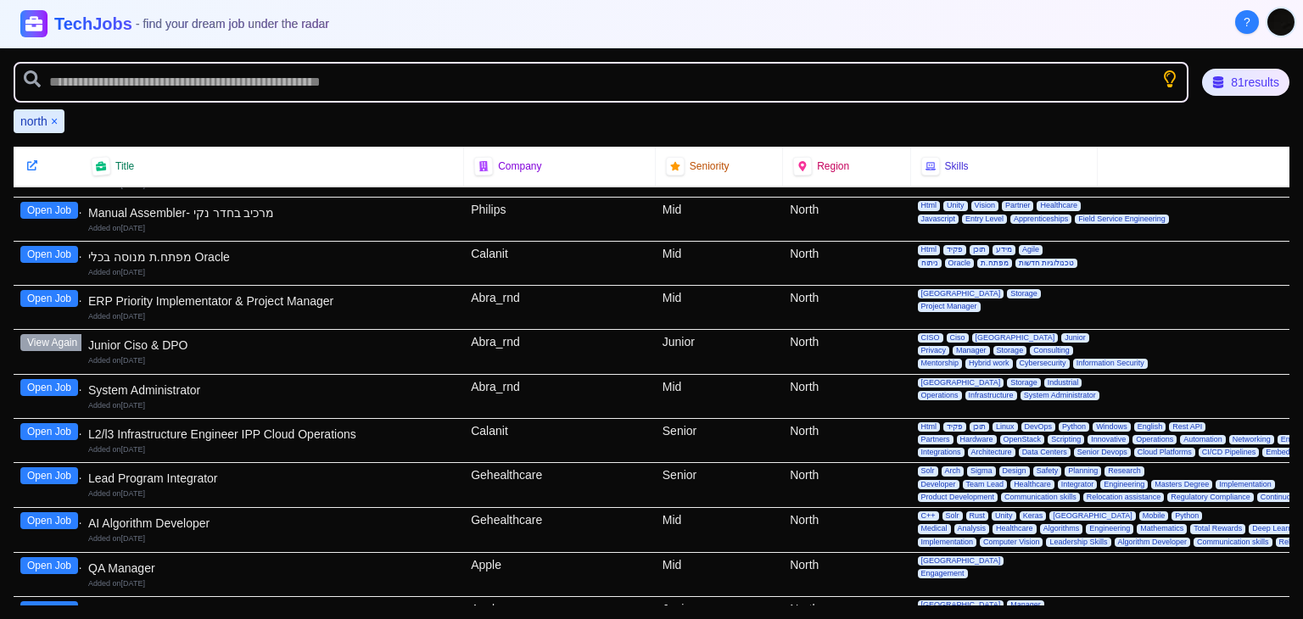
scroll to position [0, 0]
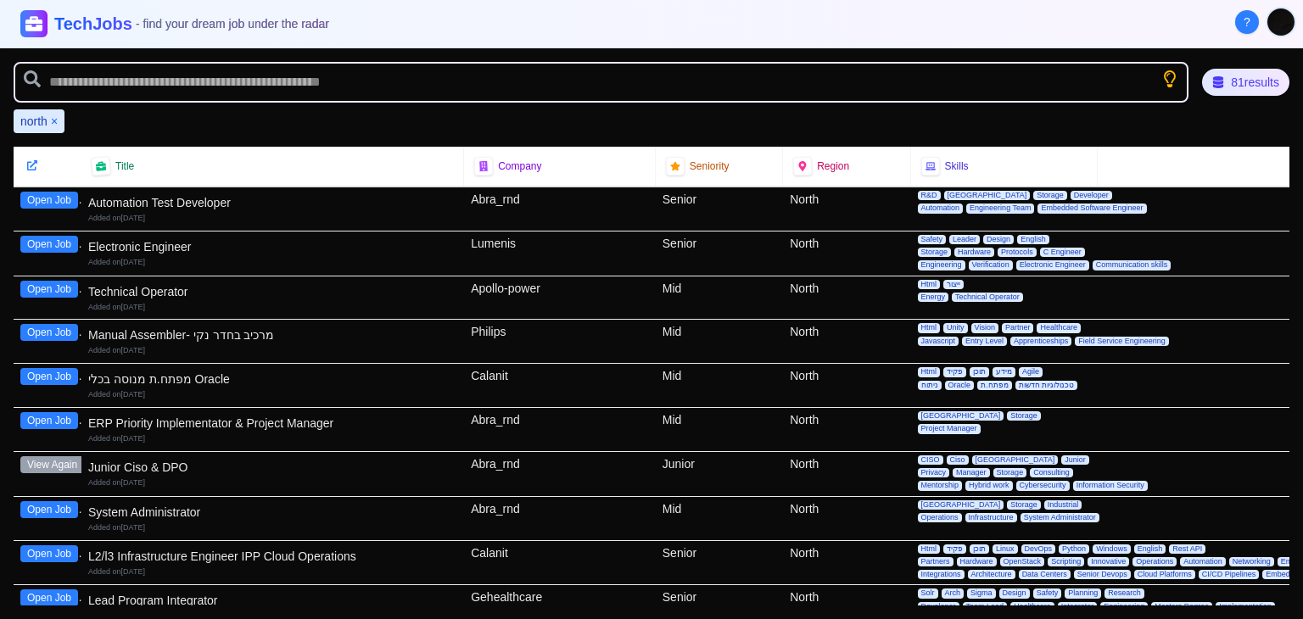
click at [58, 119] on button "×" at bounding box center [54, 121] width 7 height 17
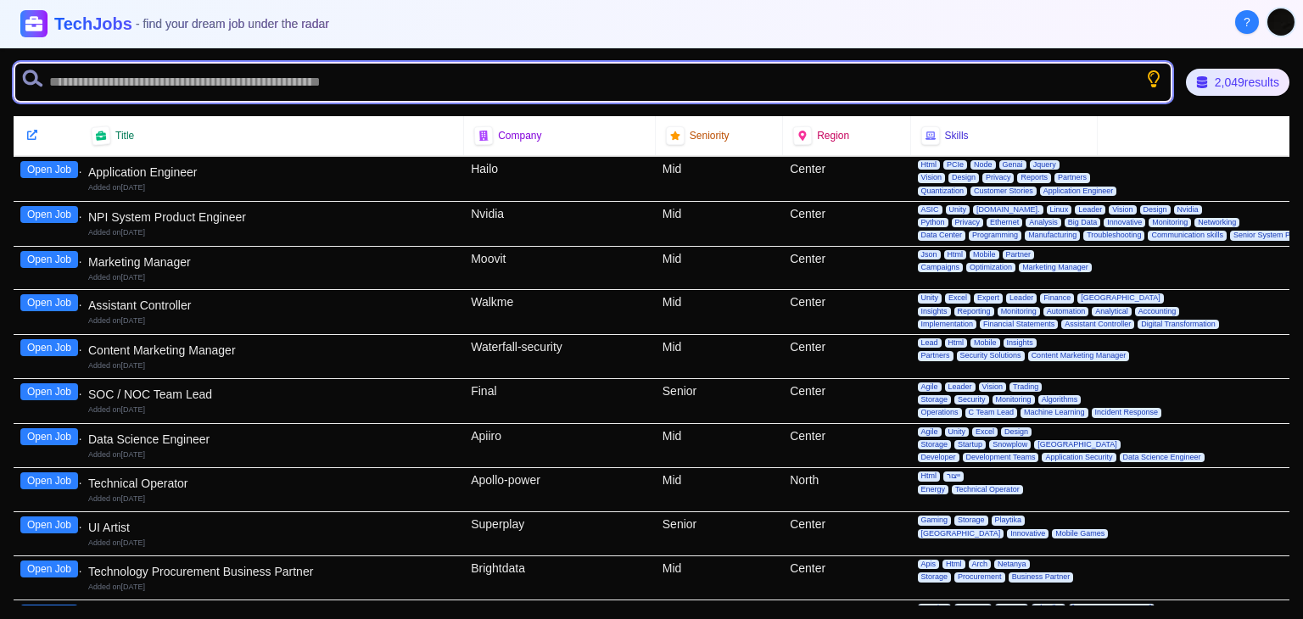
click at [118, 81] on input "text" at bounding box center [593, 82] width 1159 height 41
type input "******"
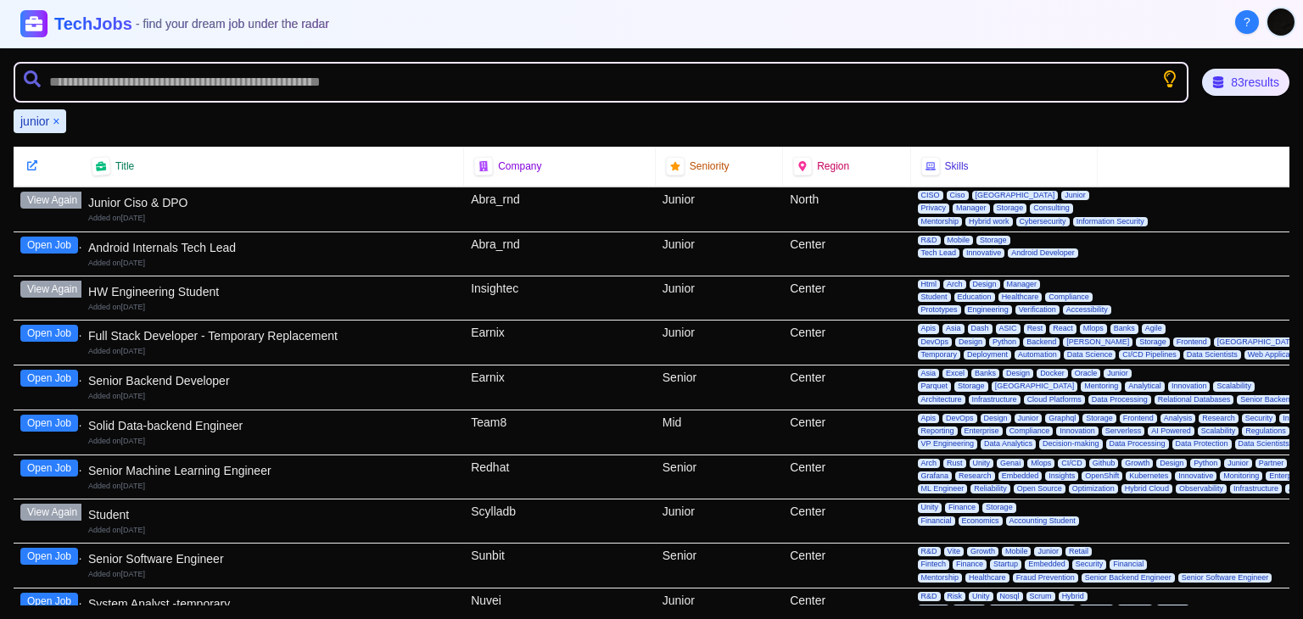
click at [58, 114] on button "×" at bounding box center [56, 121] width 7 height 17
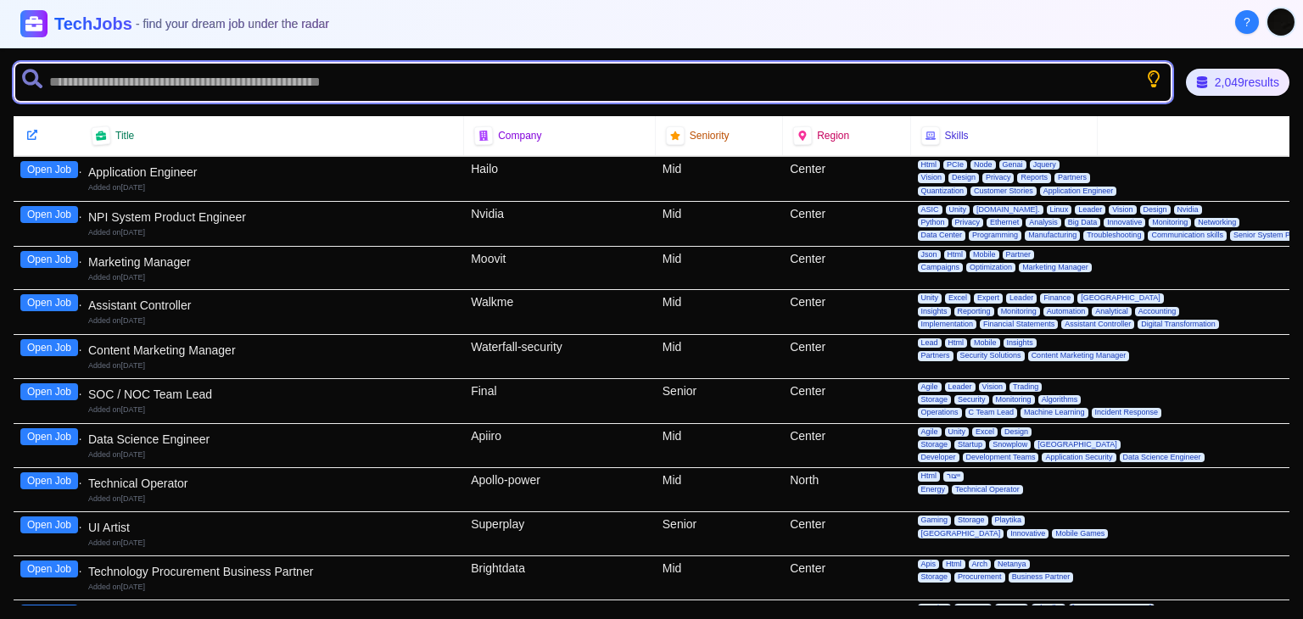
click at [65, 88] on input "text" at bounding box center [593, 82] width 1159 height 41
type input "******"
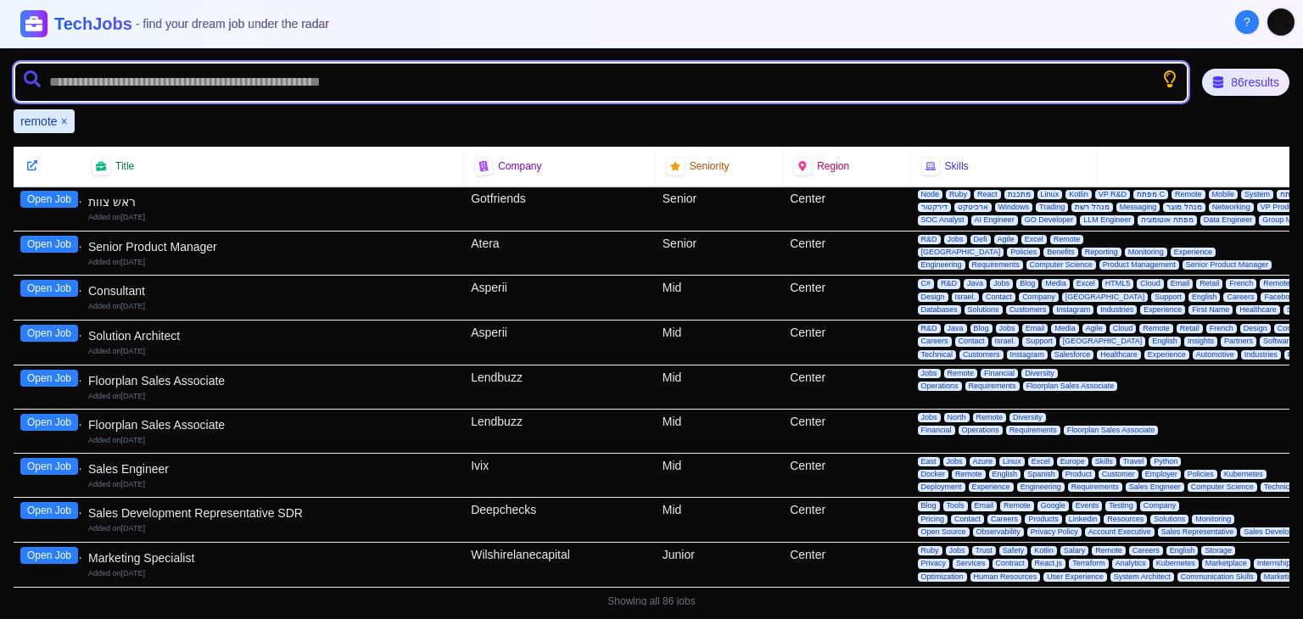
scroll to position [3436, 0]
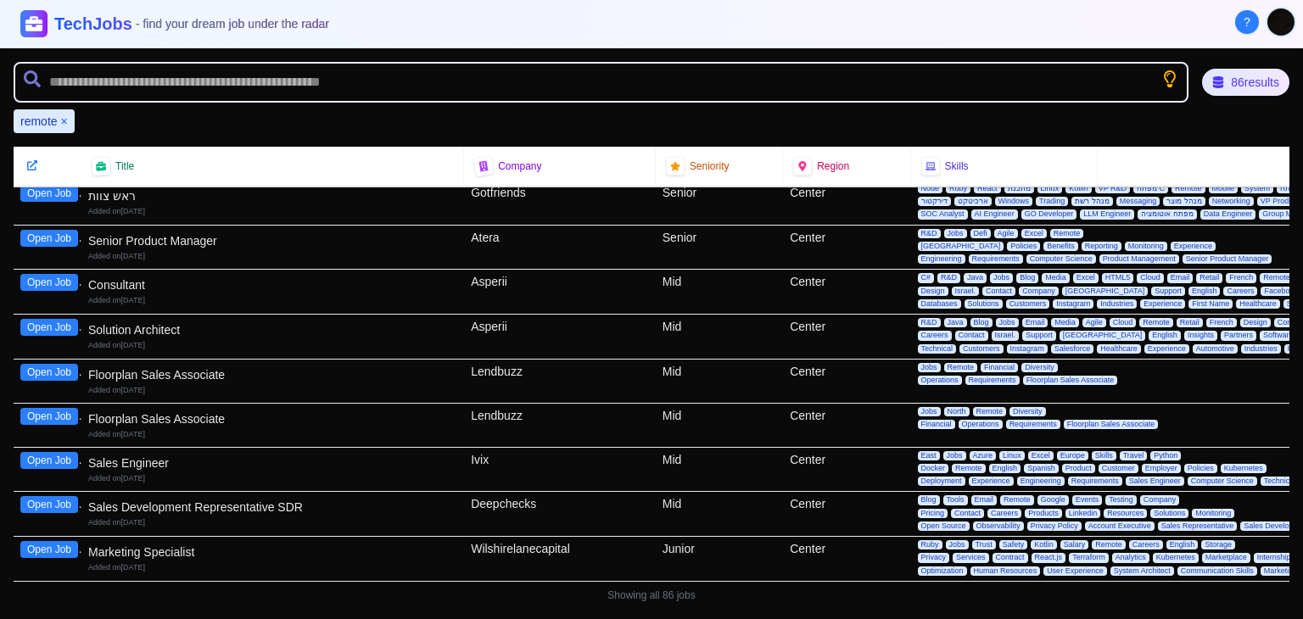
click at [36, 541] on button "Open Job" at bounding box center [49, 549] width 58 height 17
click at [65, 119] on button "×" at bounding box center [64, 121] width 7 height 17
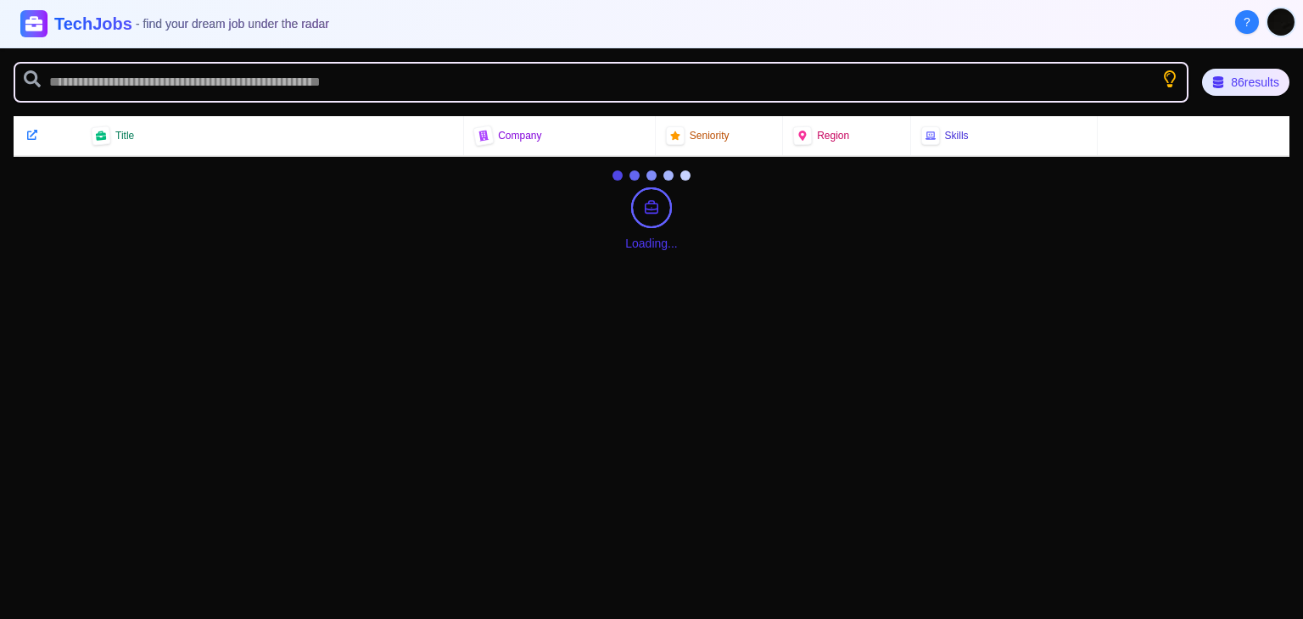
scroll to position [0, 0]
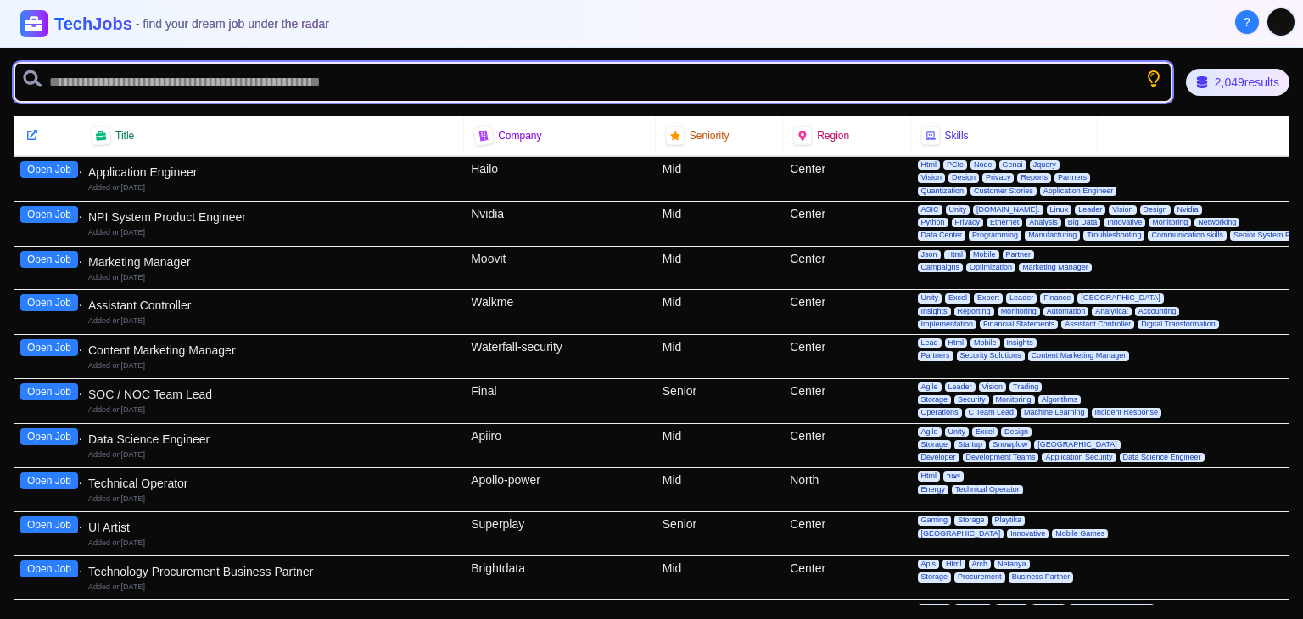
click at [171, 78] on input "text" at bounding box center [593, 82] width 1159 height 41
type input "******"
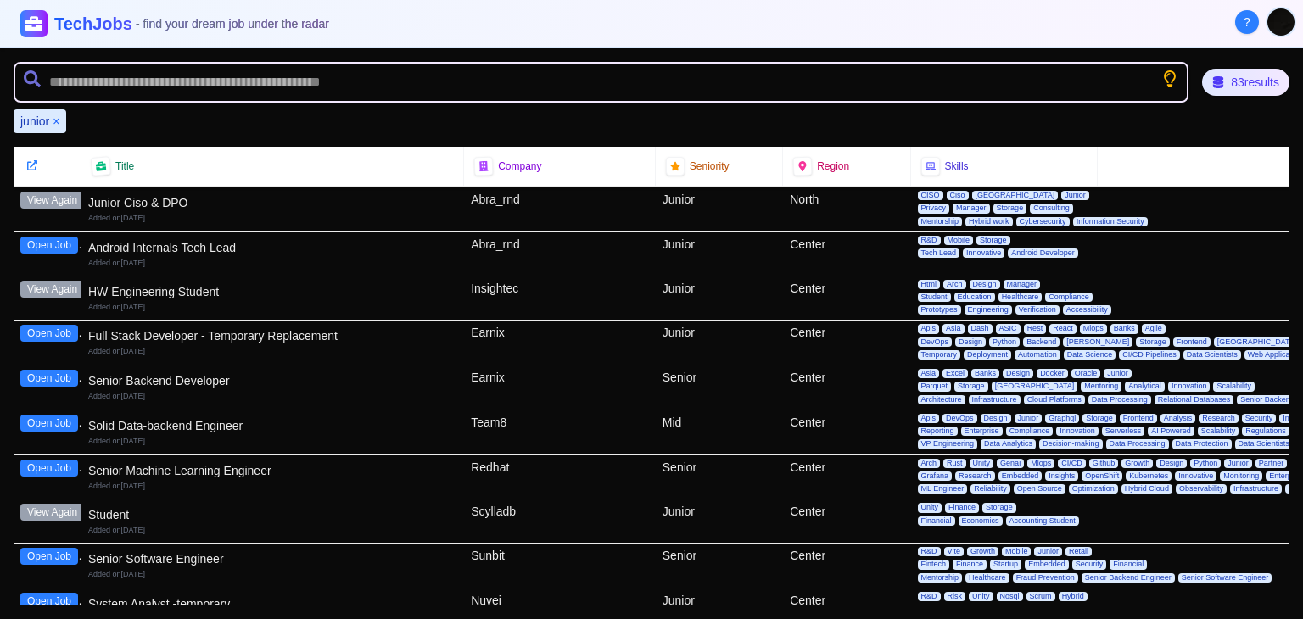
click at [64, 330] on button "Open Job" at bounding box center [49, 333] width 58 height 17
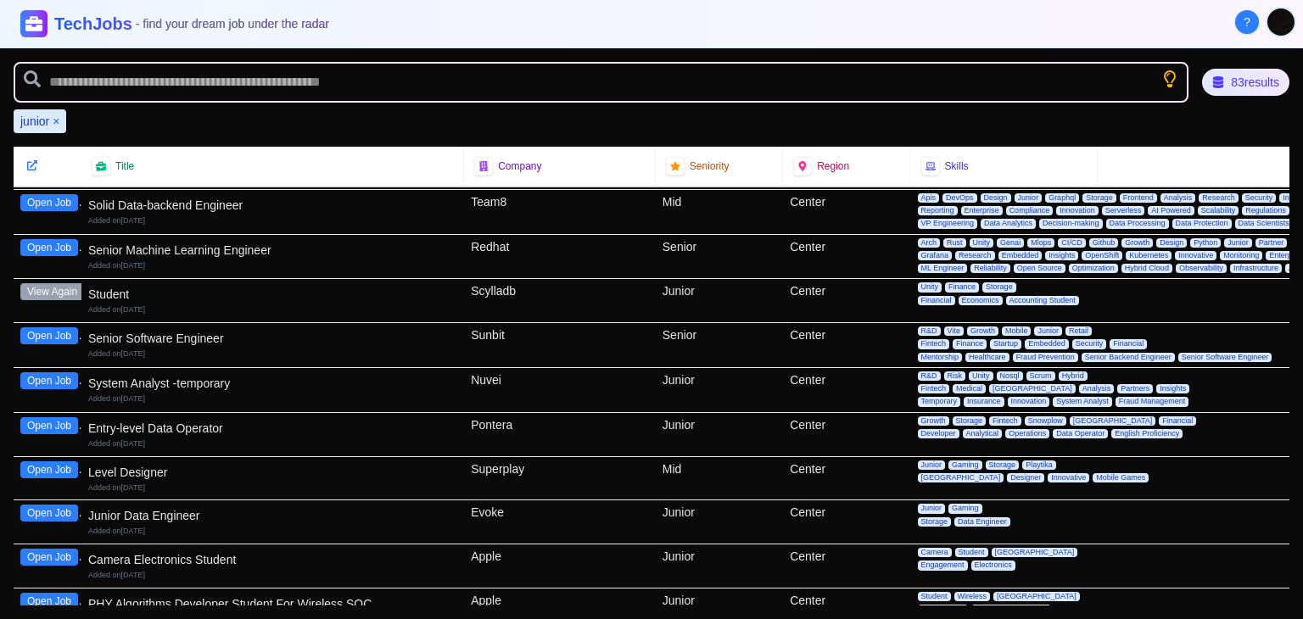
scroll to position [221, 0]
click at [40, 419] on button "Open Job" at bounding box center [49, 425] width 58 height 17
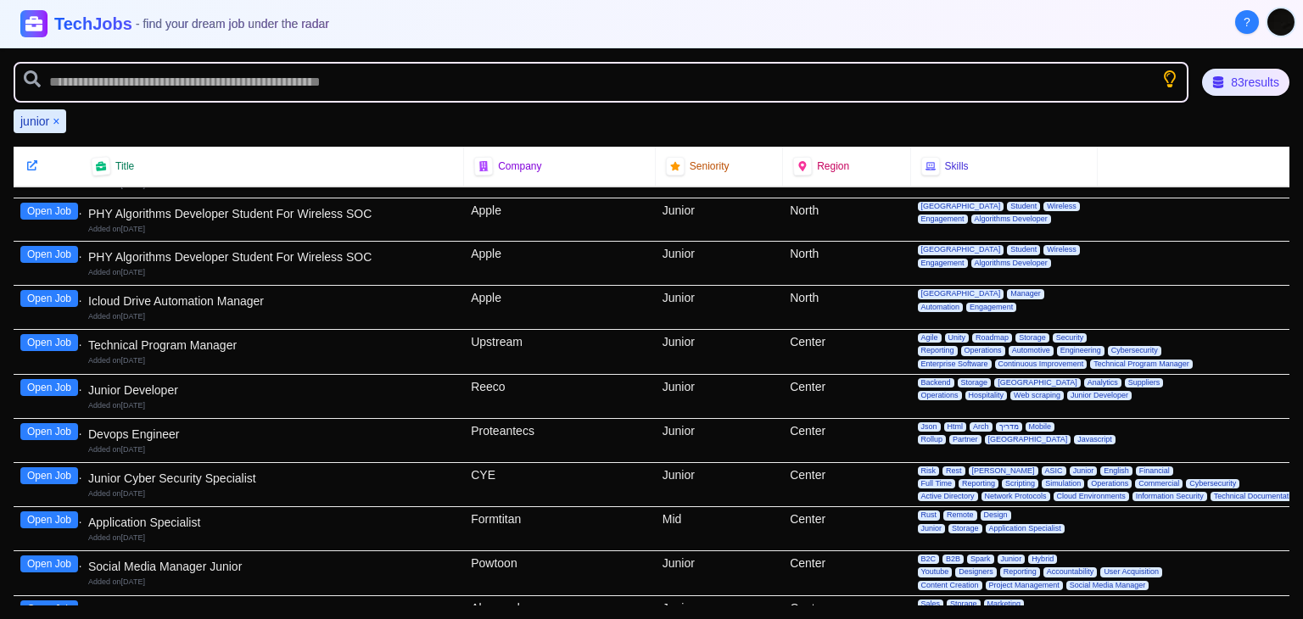
scroll to position [742, 0]
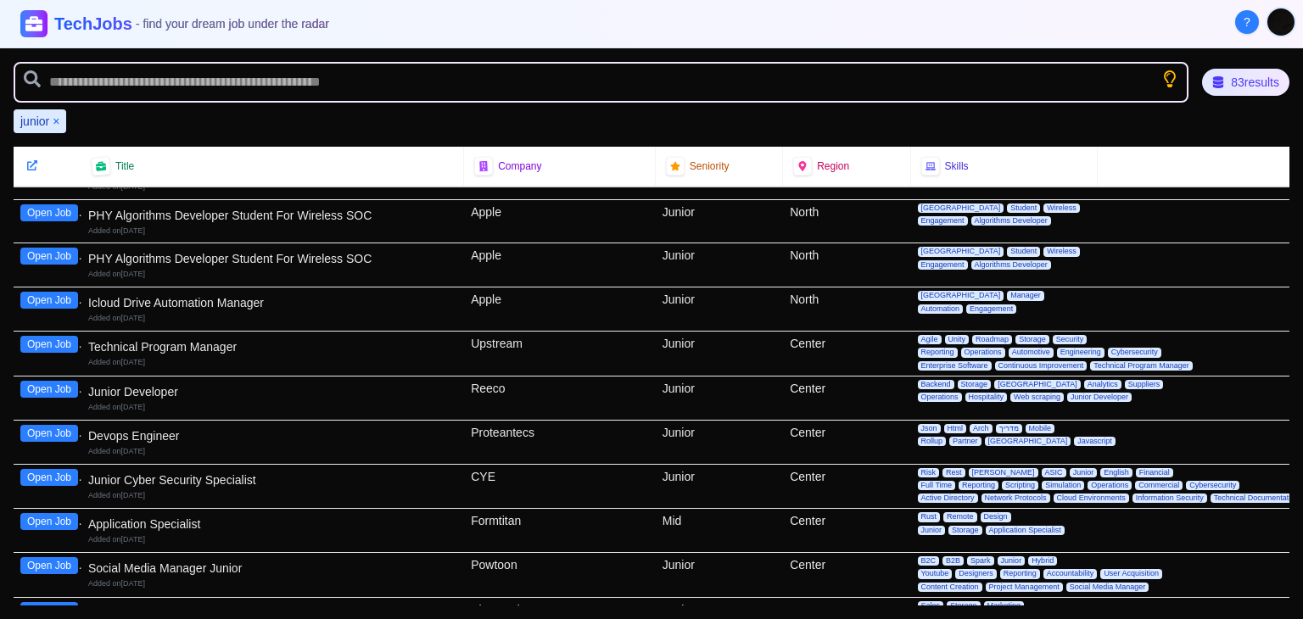
click at [53, 469] on button "Open Job" at bounding box center [49, 477] width 58 height 17
click at [60, 122] on div "junior ×" at bounding box center [40, 121] width 53 height 24
click at [56, 120] on button "×" at bounding box center [56, 121] width 7 height 17
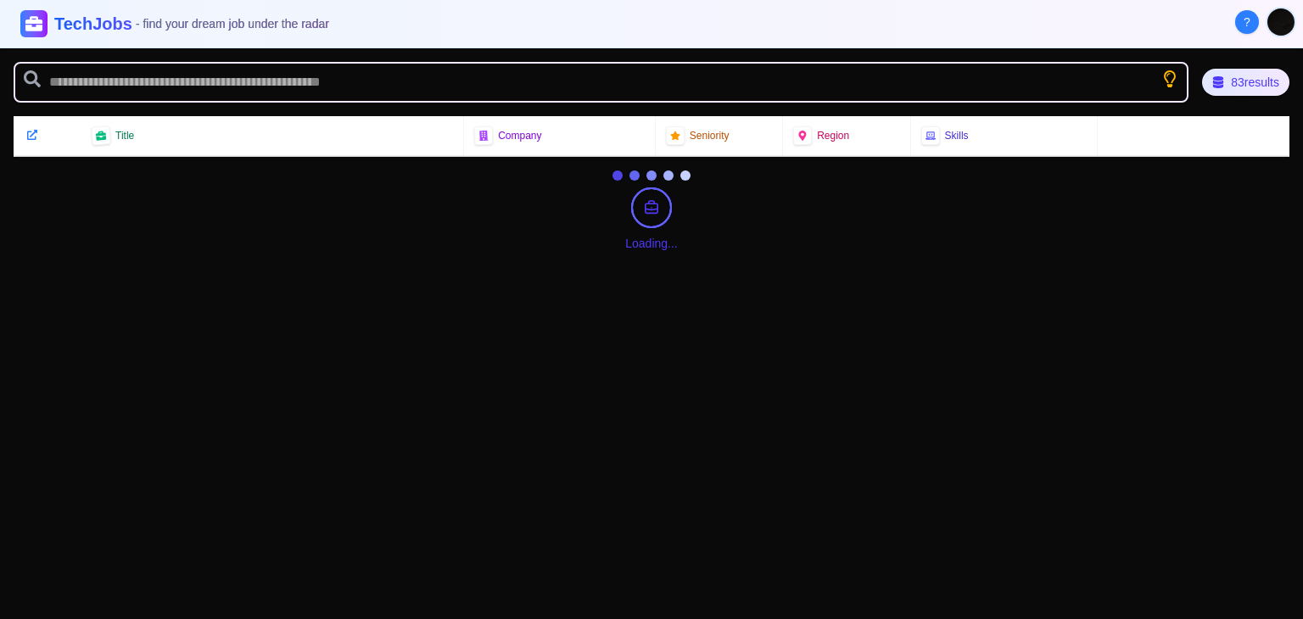
scroll to position [0, 0]
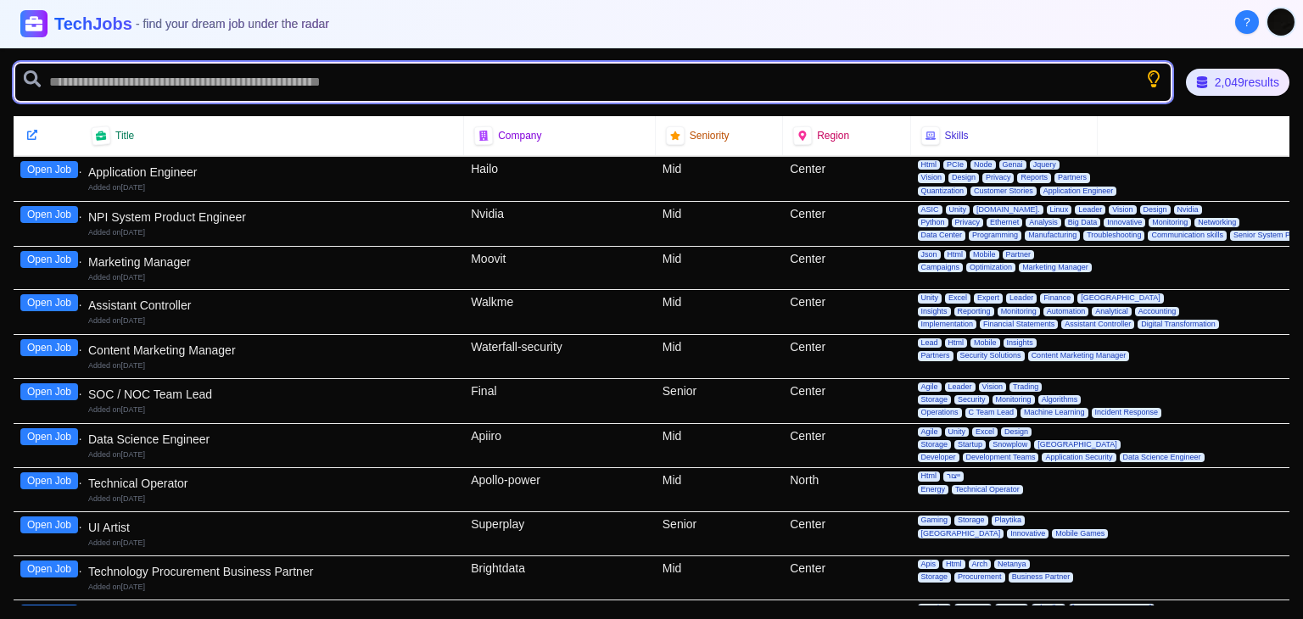
click at [65, 82] on input "text" at bounding box center [593, 82] width 1159 height 41
type input "*******"
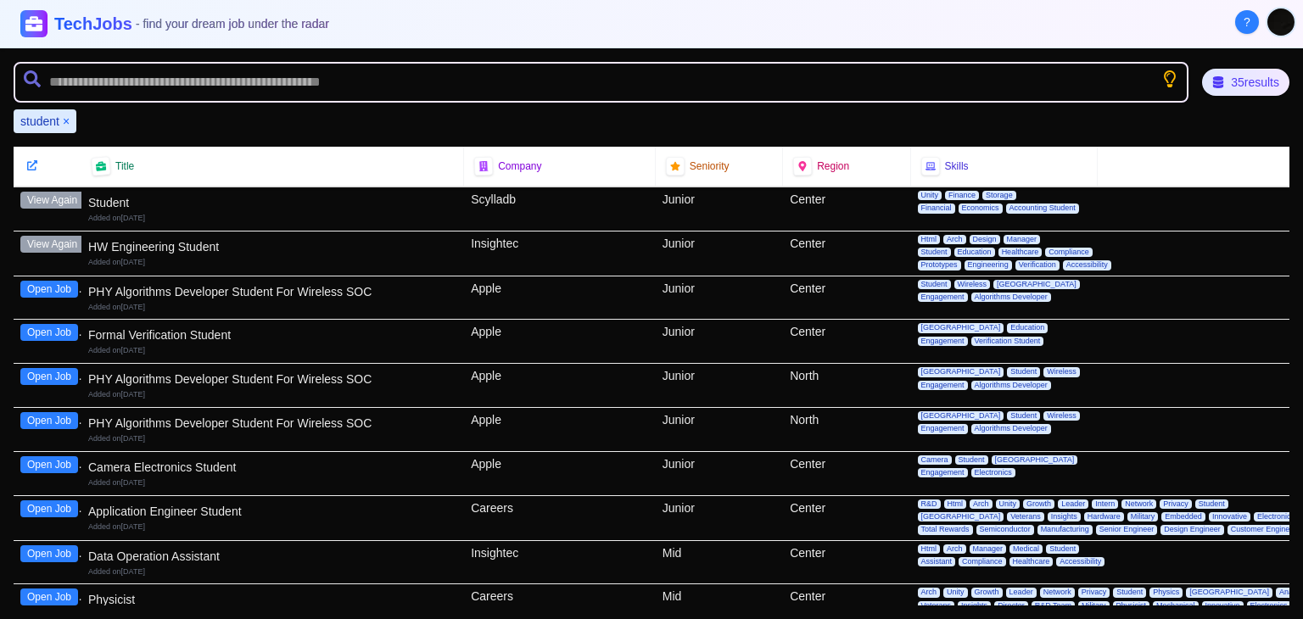
click at [47, 333] on button "Open Job" at bounding box center [49, 332] width 58 height 17
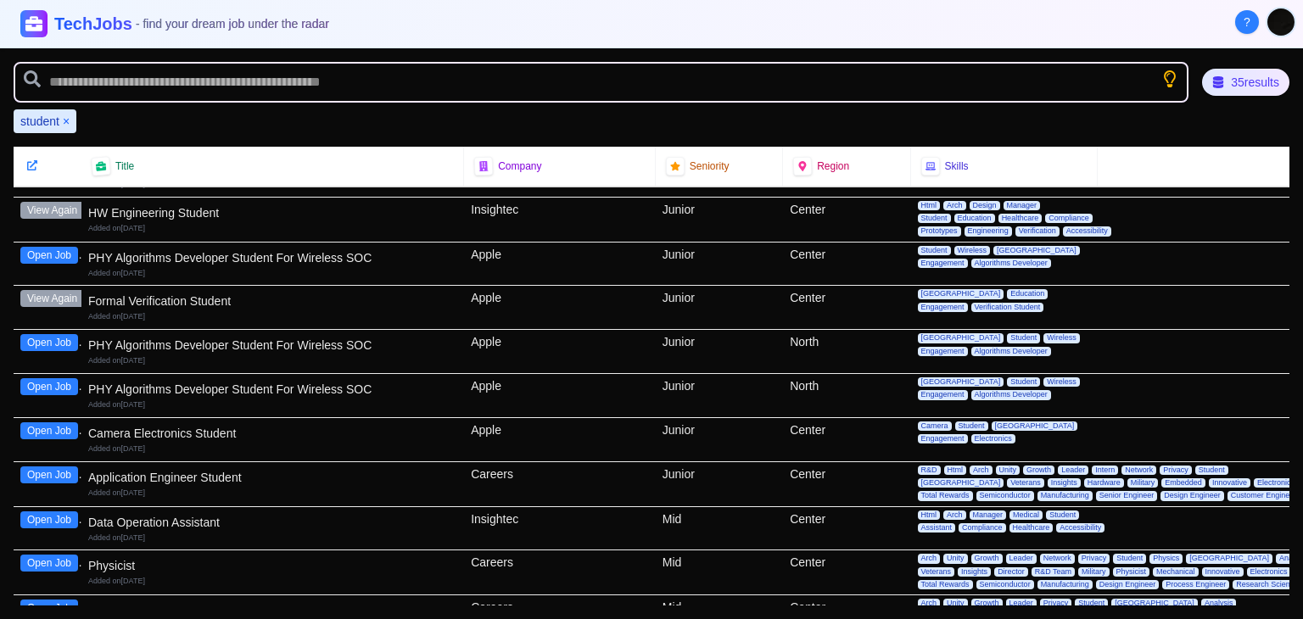
scroll to position [34, 0]
click at [56, 339] on button "Open Job" at bounding box center [49, 342] width 58 height 17
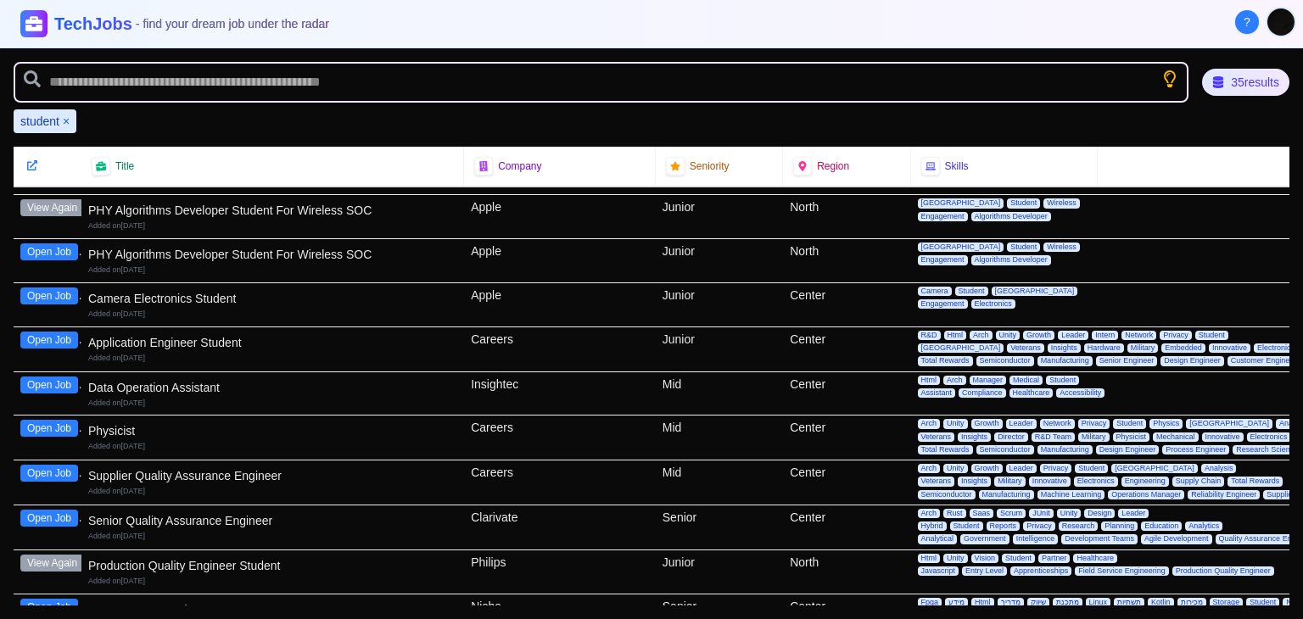
scroll to position [166, 0]
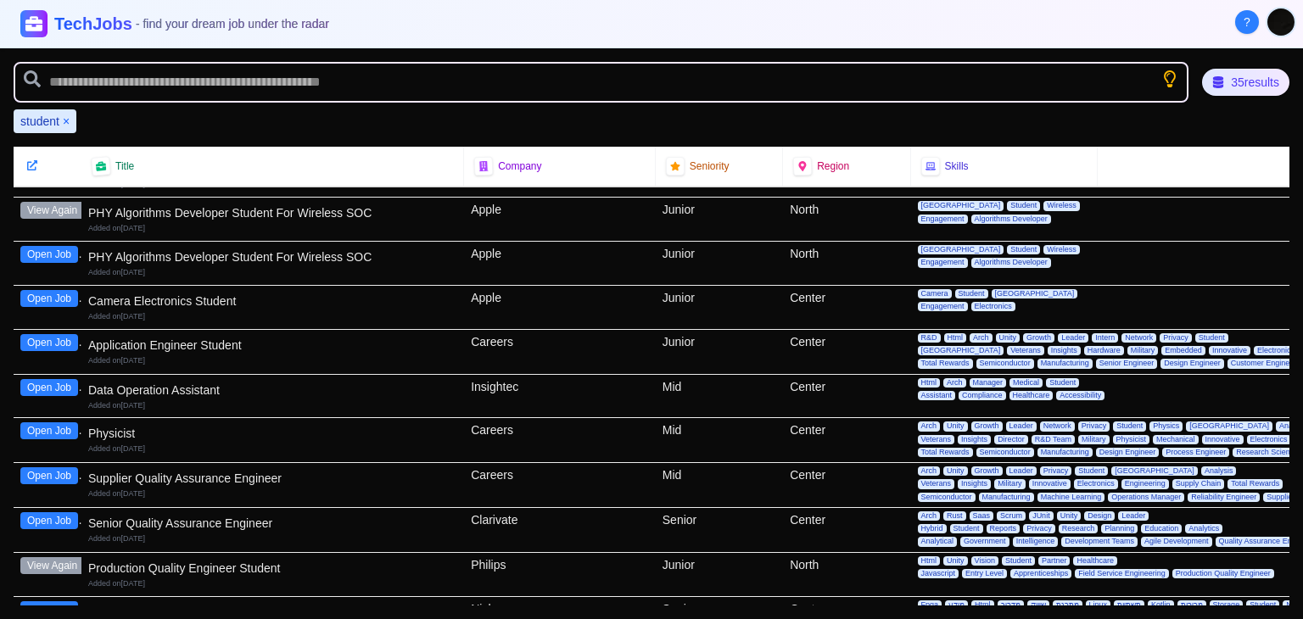
click at [56, 339] on button "Open Job" at bounding box center [49, 342] width 58 height 17
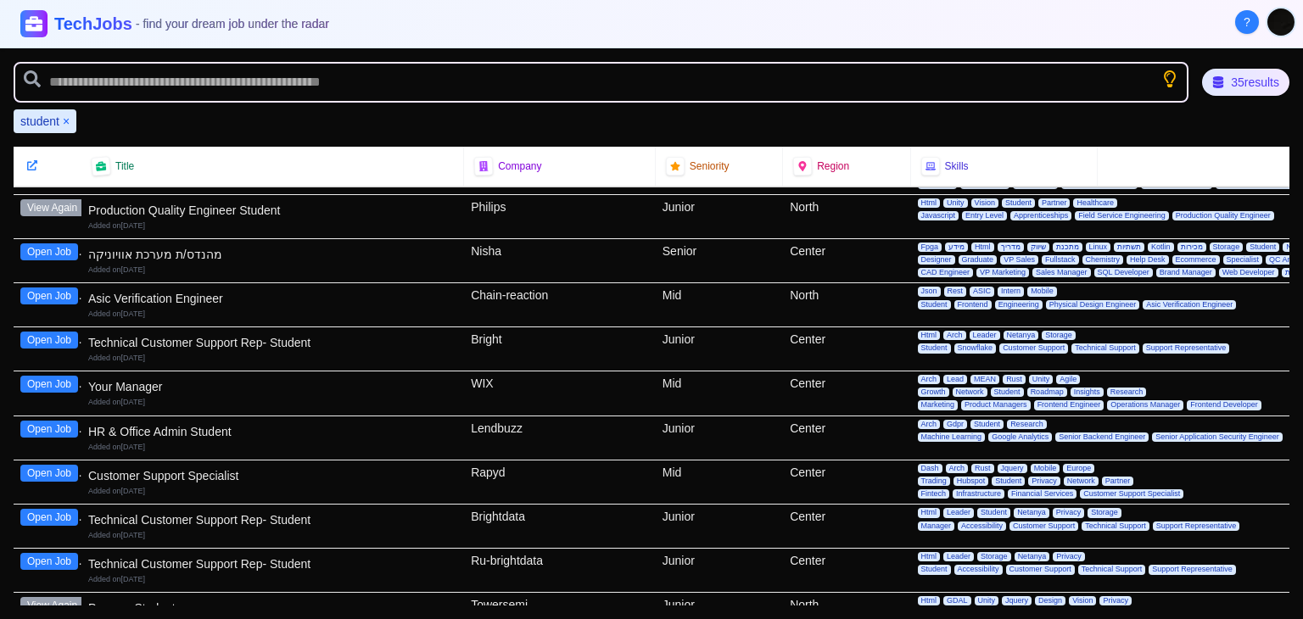
scroll to position [524, 0]
click at [39, 333] on button "Open Job" at bounding box center [49, 340] width 58 height 17
click at [51, 421] on button "Open Job" at bounding box center [49, 429] width 58 height 17
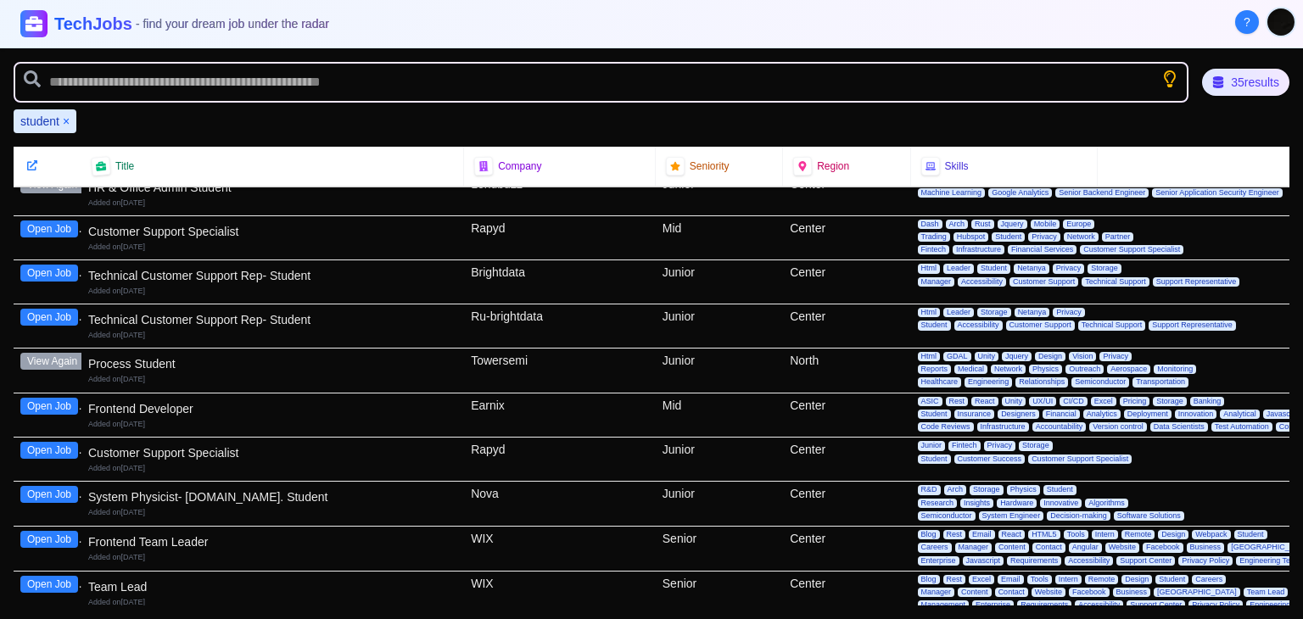
scroll to position [767, 0]
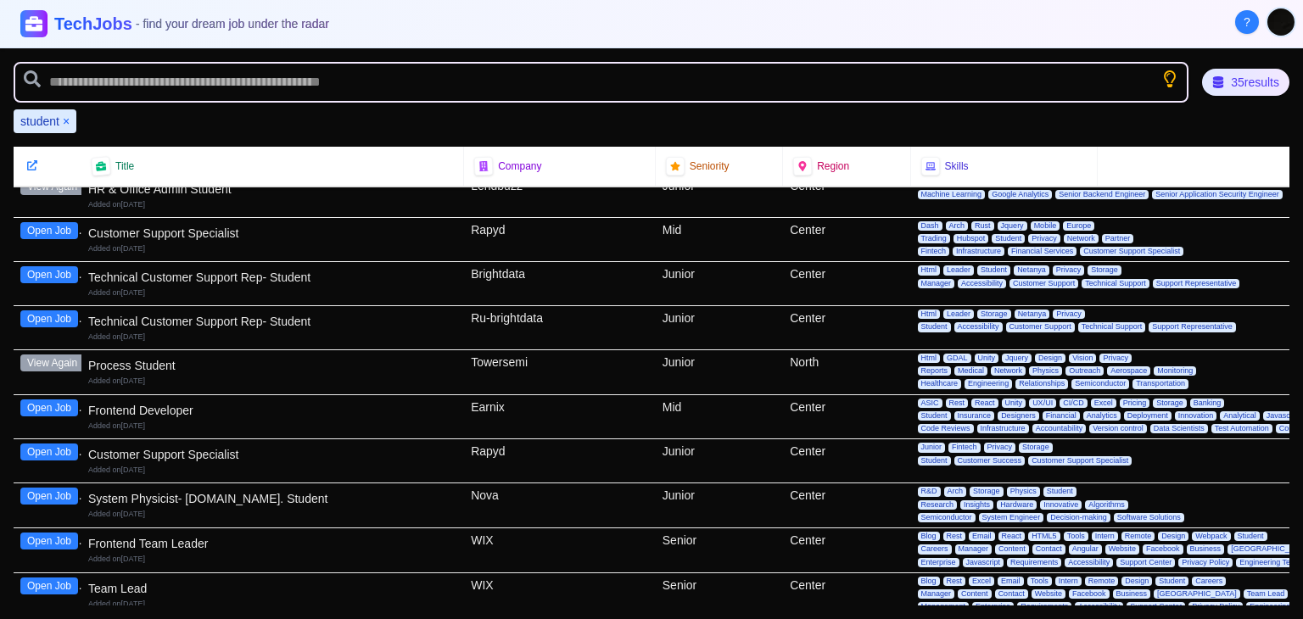
click at [56, 355] on button "View Again" at bounding box center [52, 363] width 64 height 17
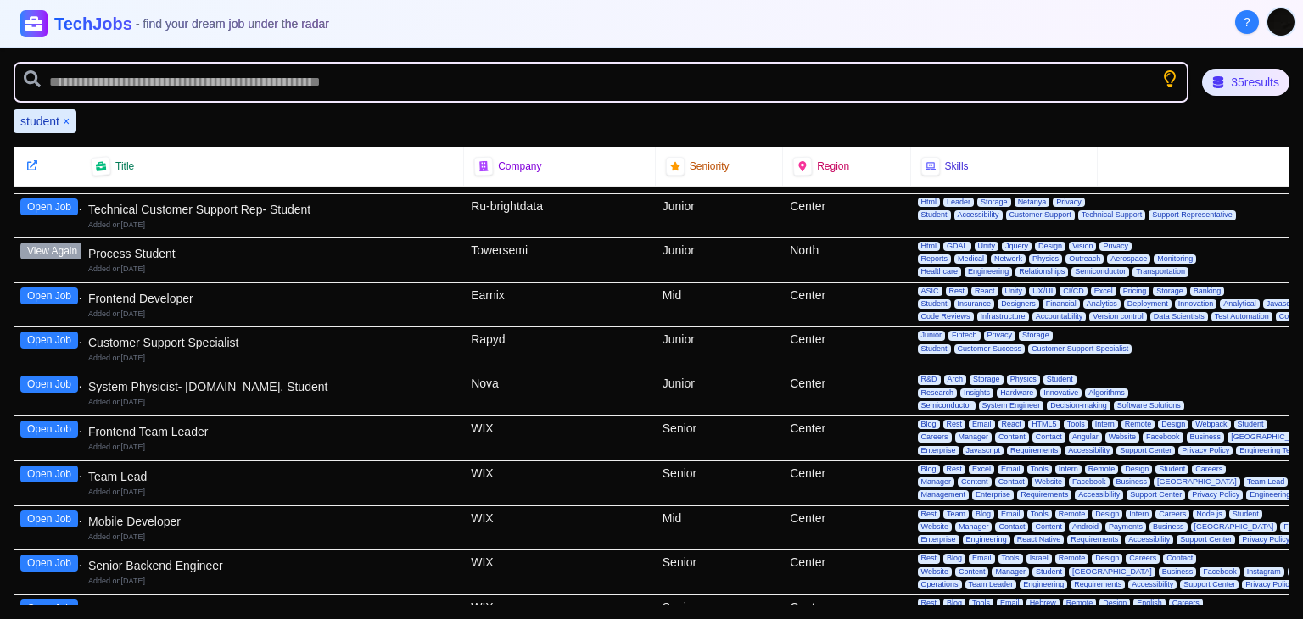
scroll to position [879, 0]
click at [60, 332] on button "Open Job" at bounding box center [49, 340] width 58 height 17
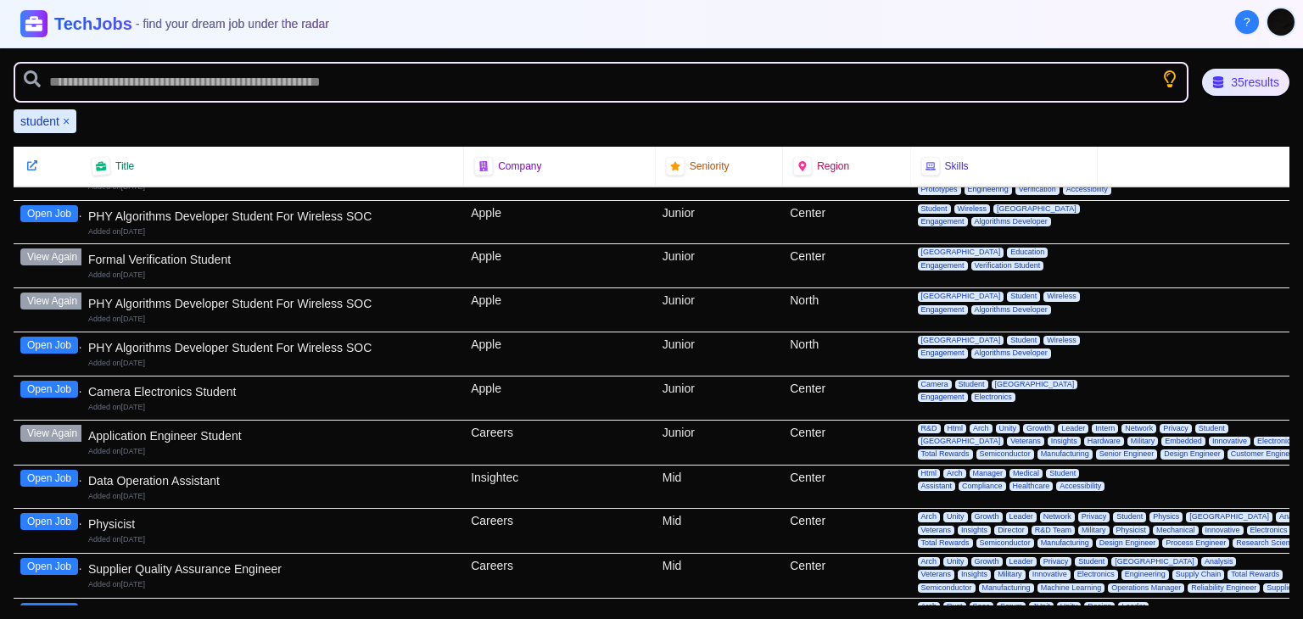
scroll to position [0, 0]
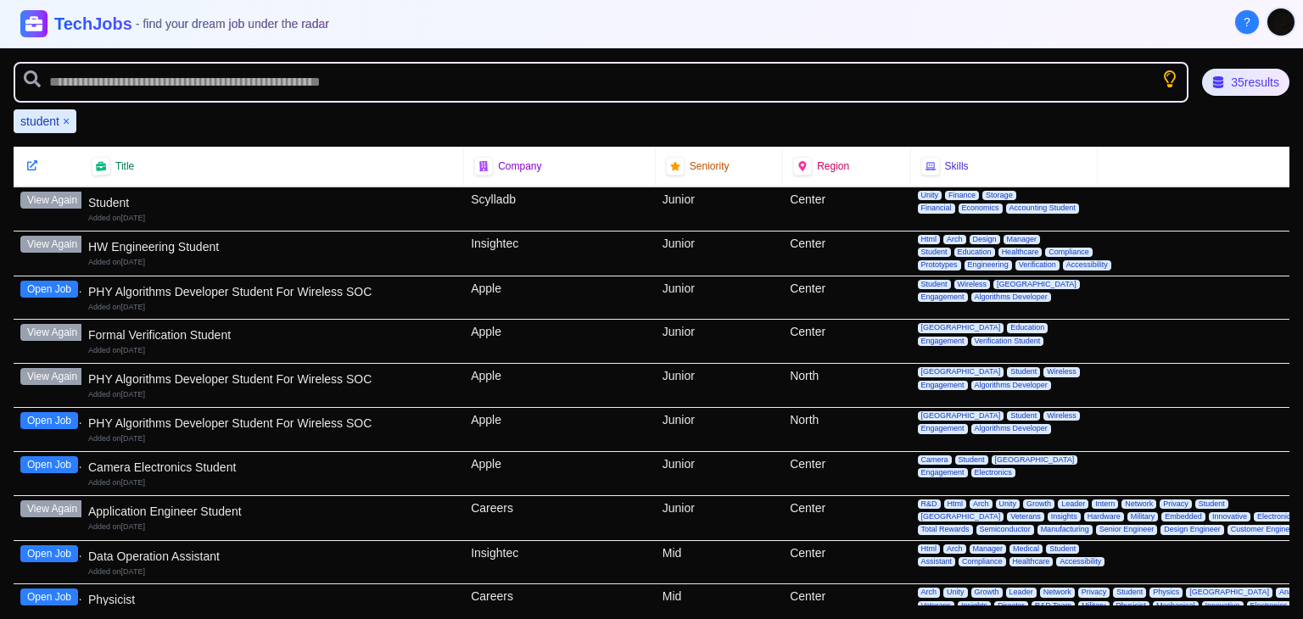
click at [69, 118] on button "×" at bounding box center [66, 121] width 7 height 17
